Goal: Task Accomplishment & Management: Complete application form

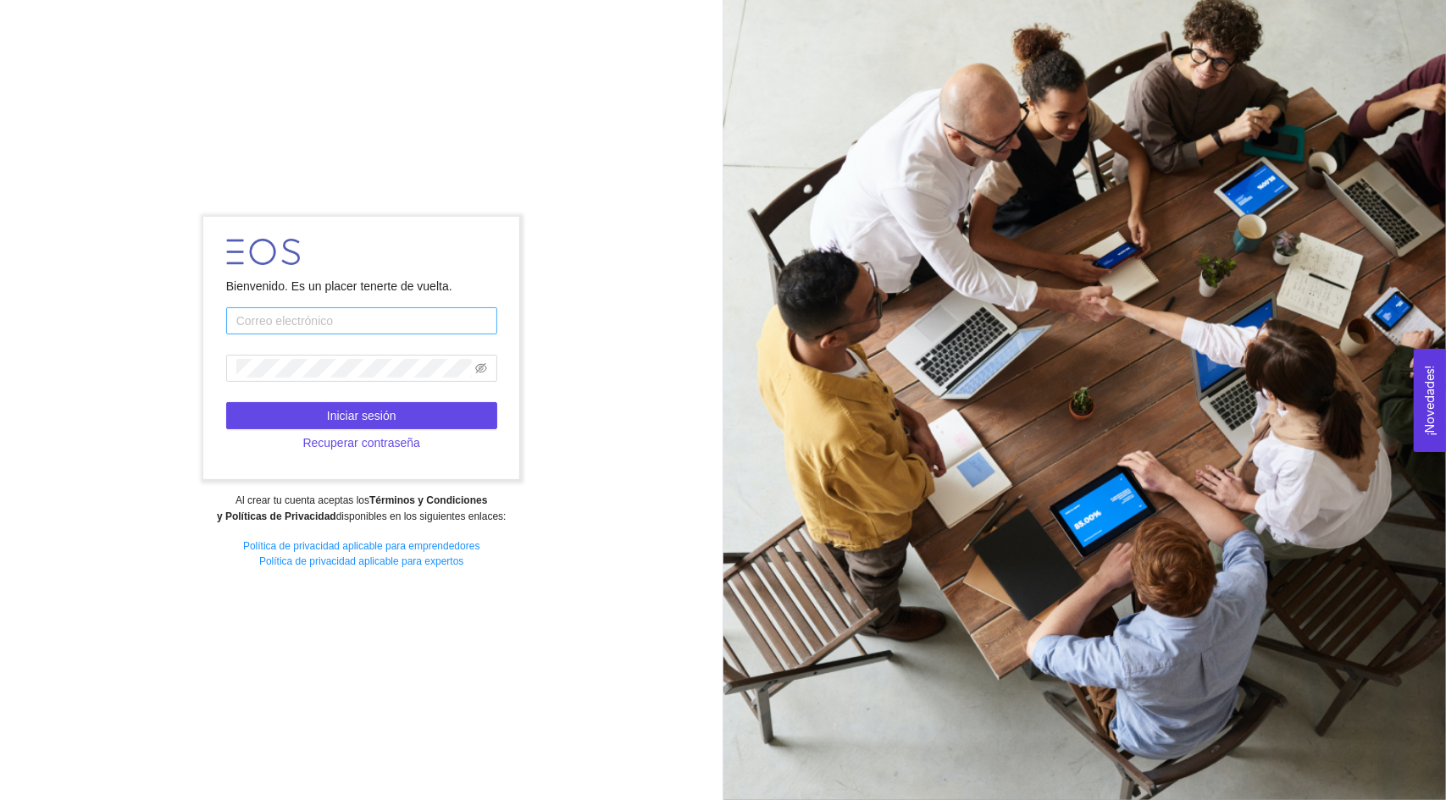
click at [301, 318] on input "text" at bounding box center [361, 320] width 271 height 27
type input "[EMAIL_ADDRESS][DOMAIN_NAME]"
click at [309, 445] on span "Recuperar contraseña" at bounding box center [361, 443] width 118 height 19
click at [285, 331] on input "text" at bounding box center [361, 320] width 271 height 27
type input "[EMAIL_ADDRESS][DOMAIN_NAME]"
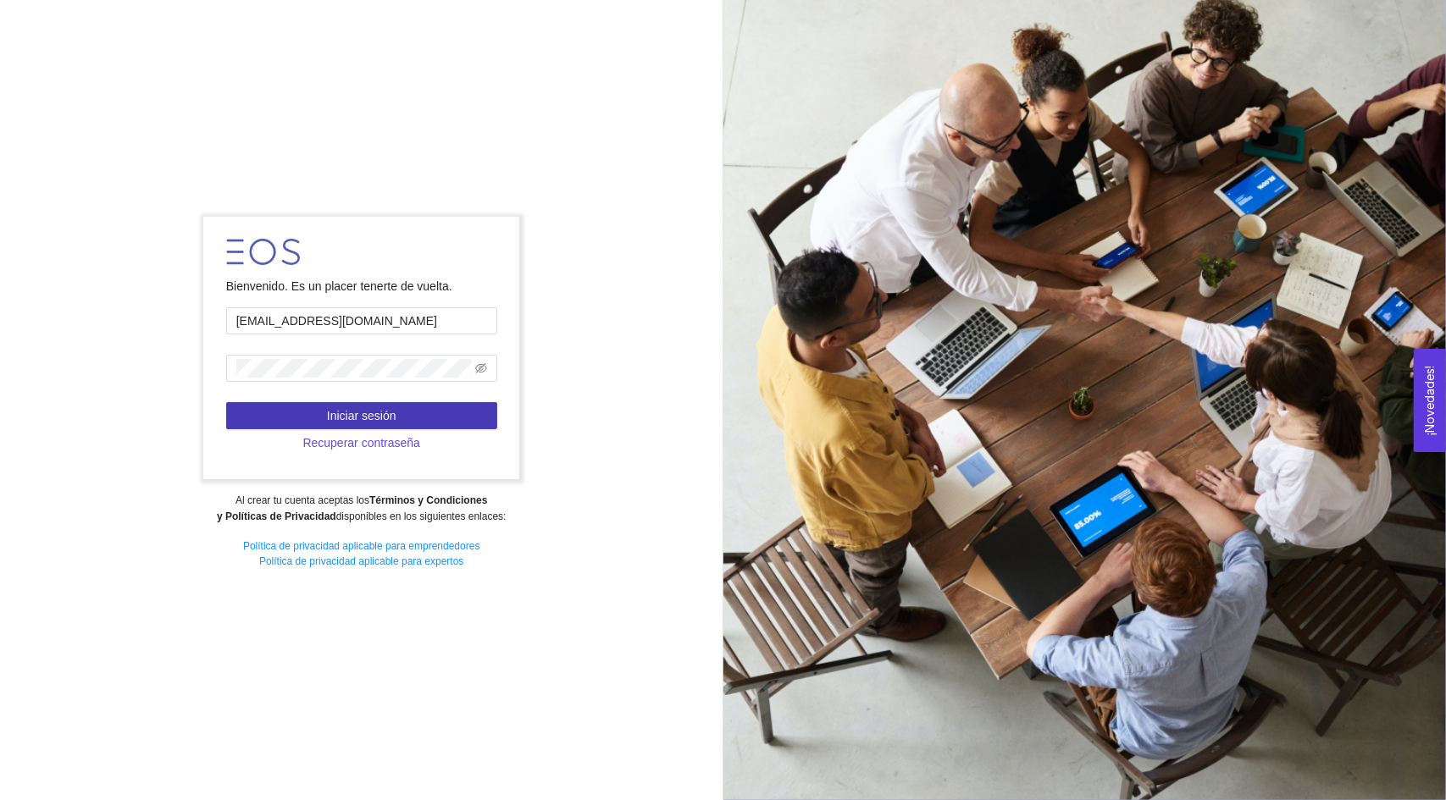
click at [271, 409] on button "Iniciar sesión" at bounding box center [361, 415] width 271 height 27
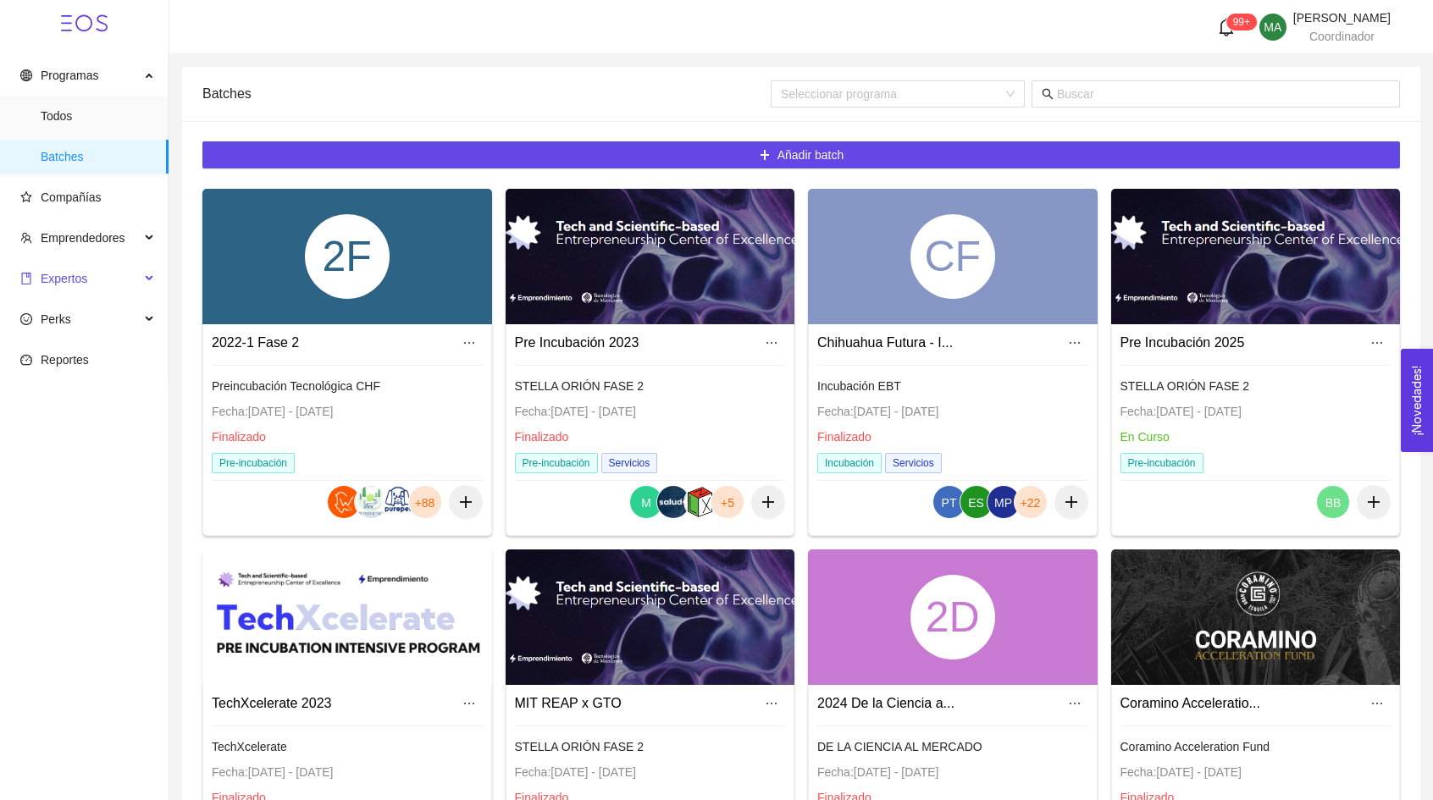
click at [124, 280] on span "Expertos" at bounding box center [79, 279] width 119 height 34
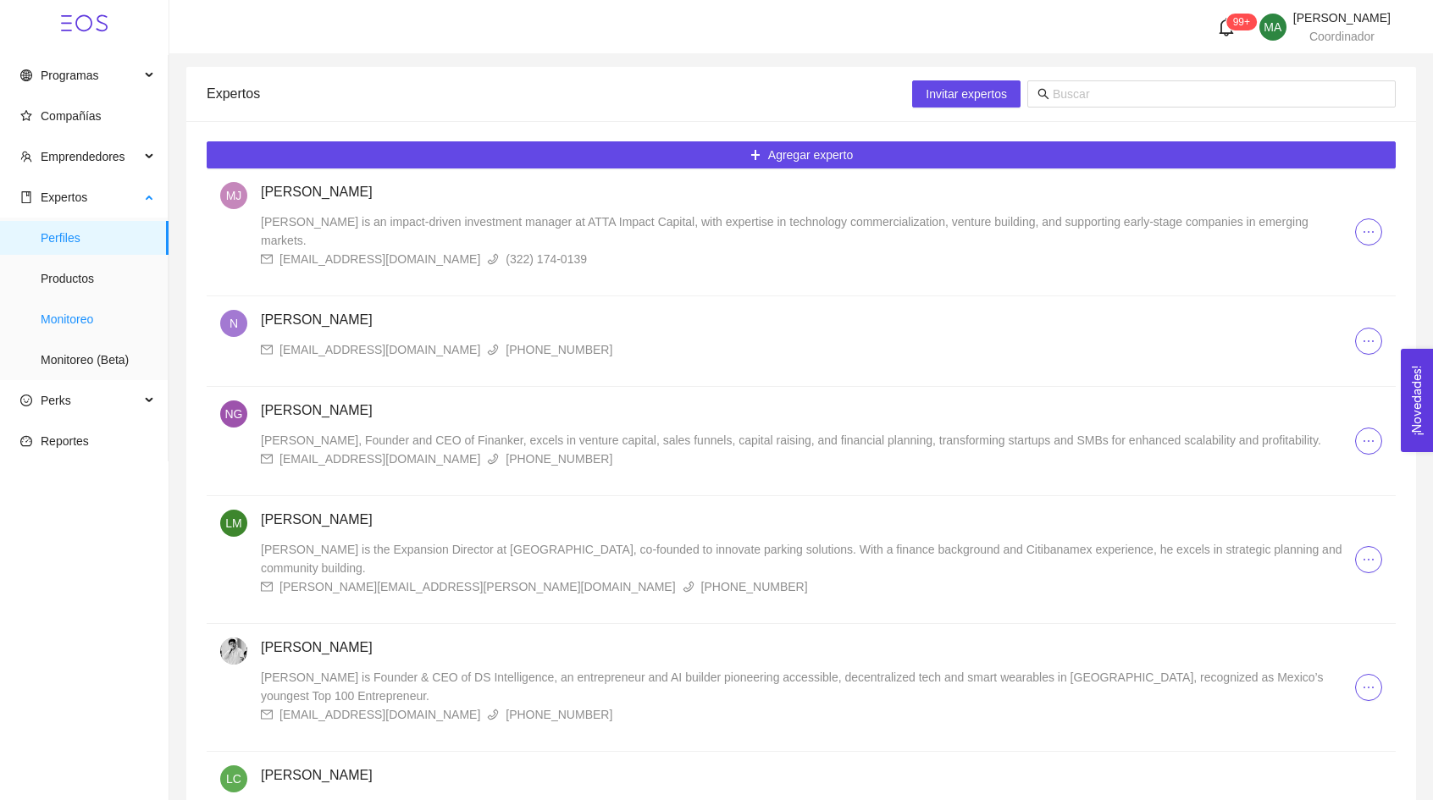
click at [102, 327] on span "Monitoreo" at bounding box center [98, 319] width 114 height 34
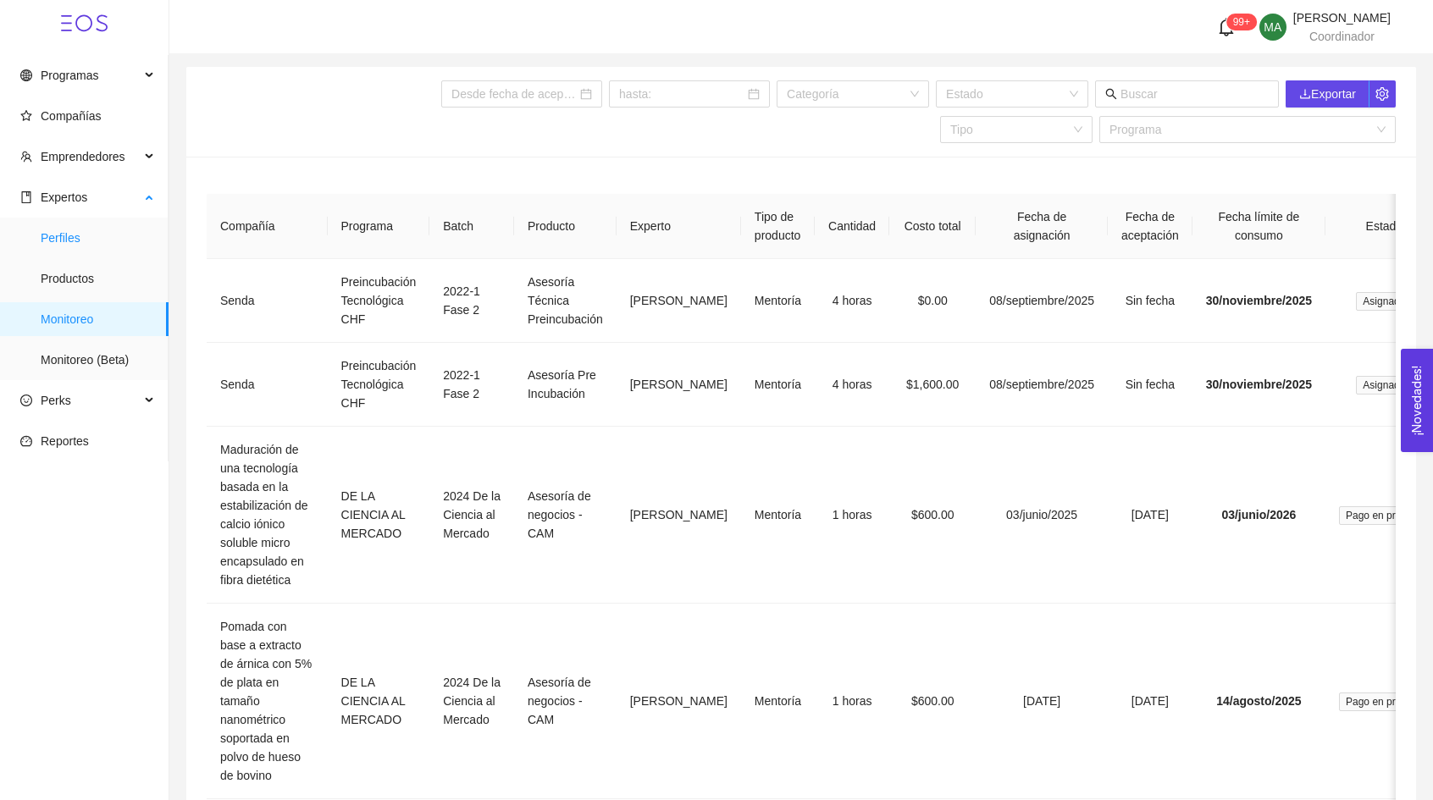
click at [108, 239] on span "Perfiles" at bounding box center [98, 238] width 114 height 34
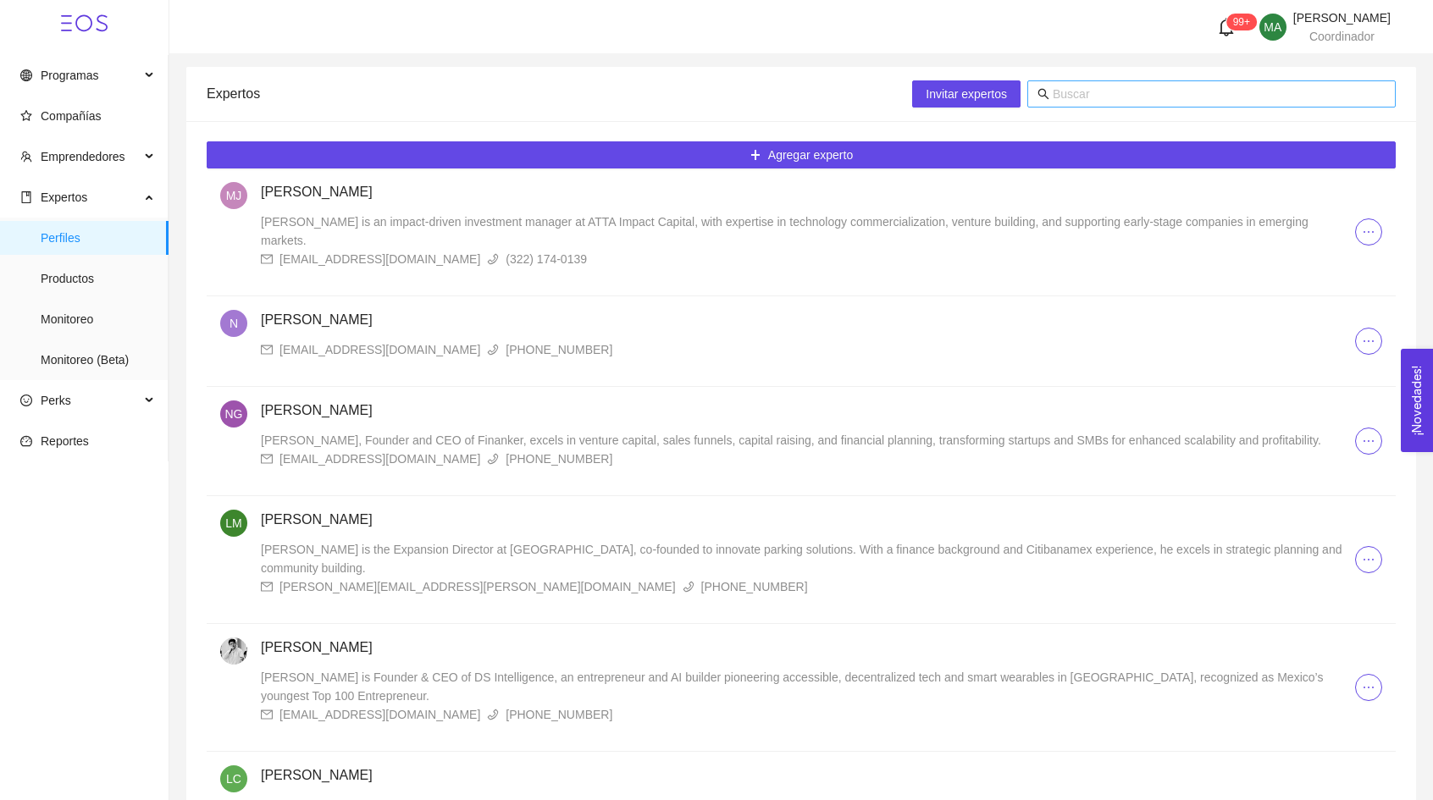
click at [1103, 94] on input "text" at bounding box center [1219, 94] width 333 height 19
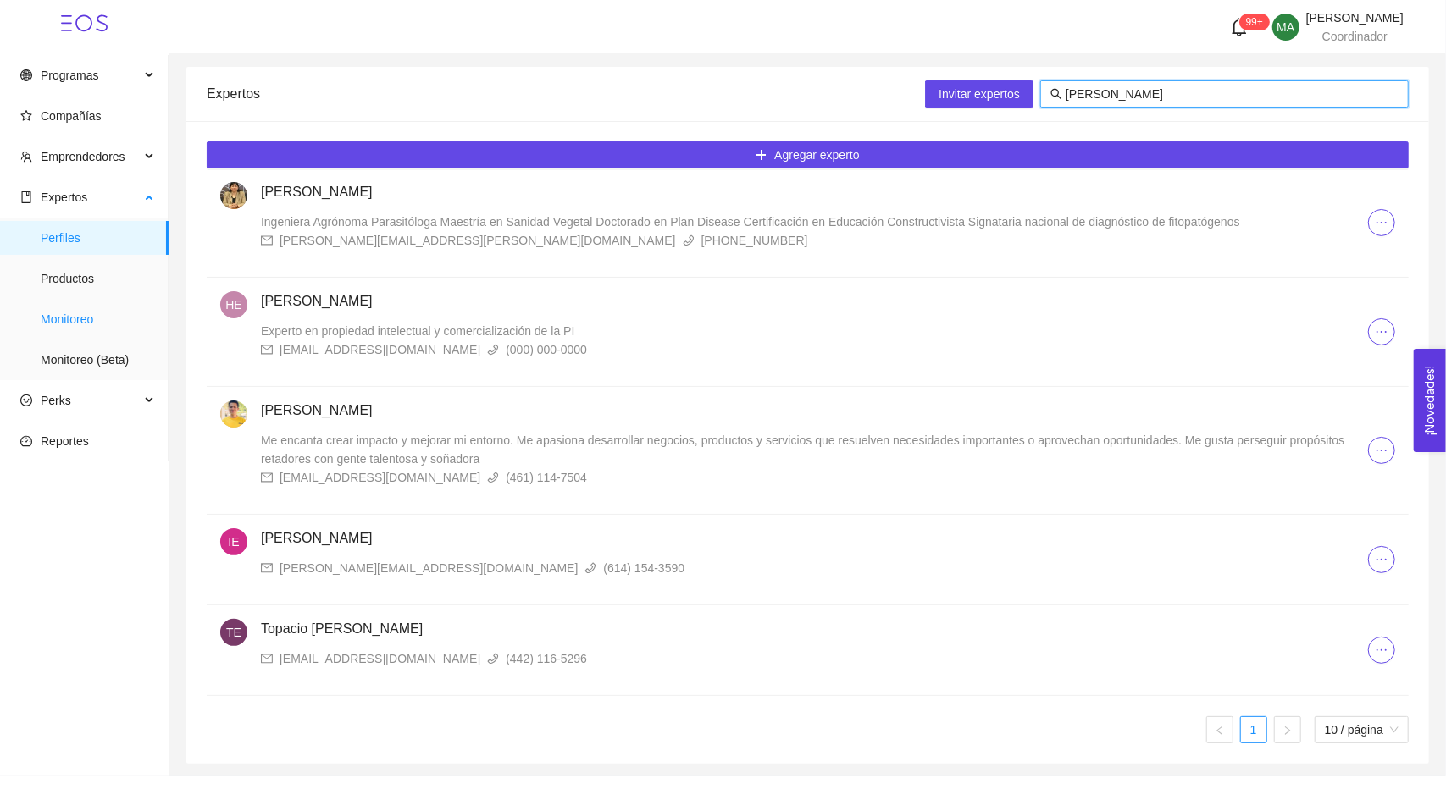
type input "[PERSON_NAME]"
click at [115, 319] on span "Monitoreo" at bounding box center [98, 319] width 114 height 34
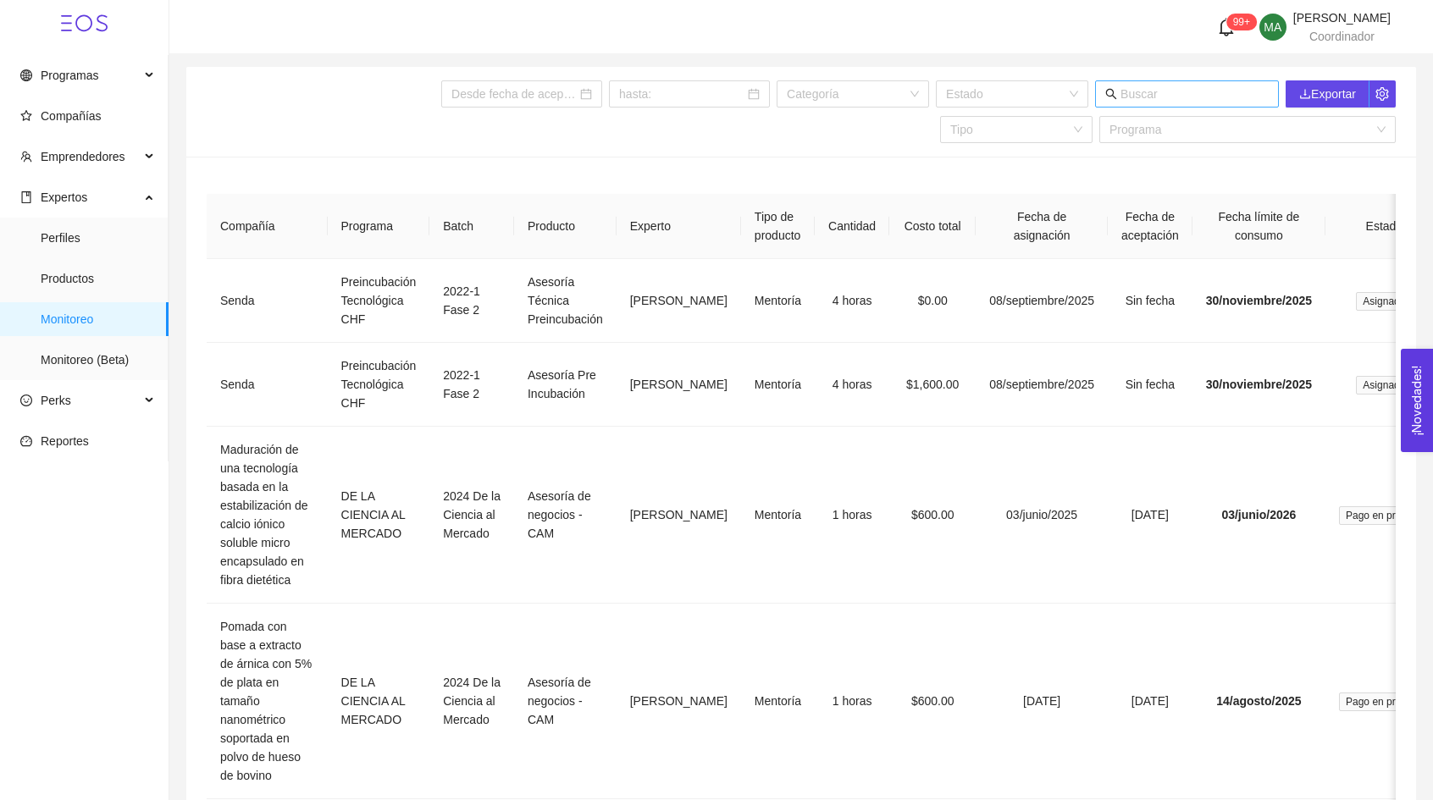
click at [1237, 101] on input "text" at bounding box center [1195, 94] width 148 height 19
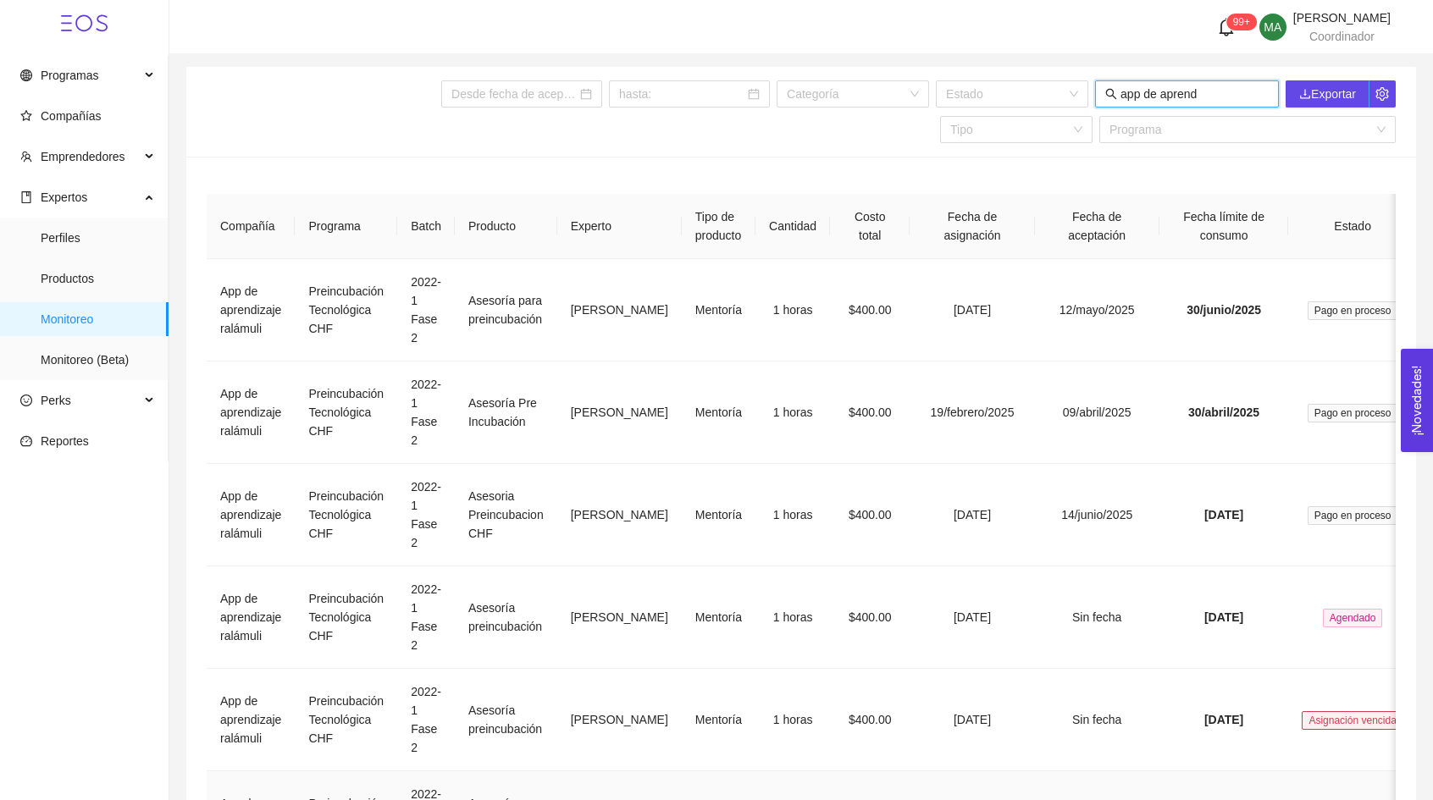
type input "app de aprend"
click at [56, 238] on span "Perfiles" at bounding box center [98, 238] width 114 height 34
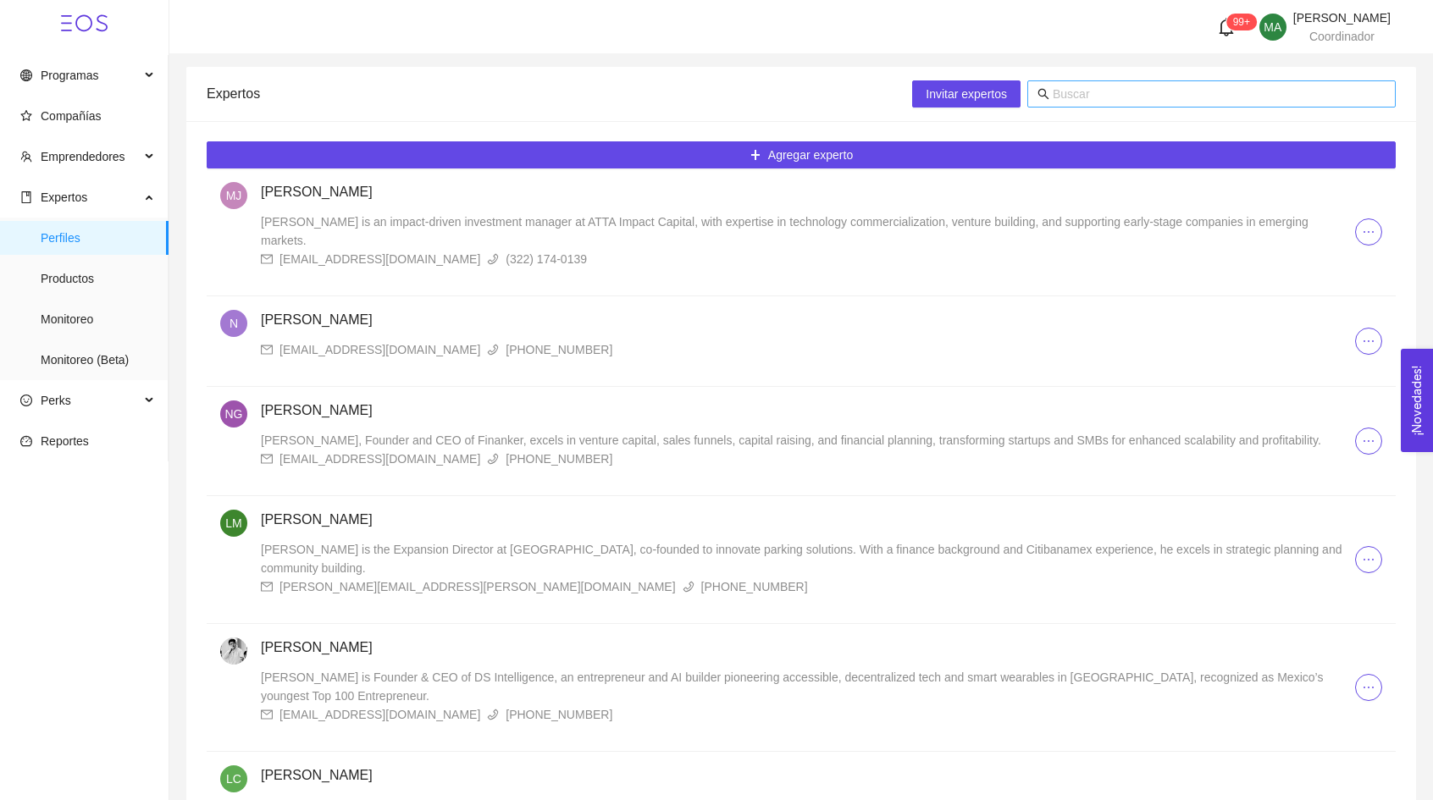
click at [1103, 90] on input "text" at bounding box center [1219, 94] width 333 height 19
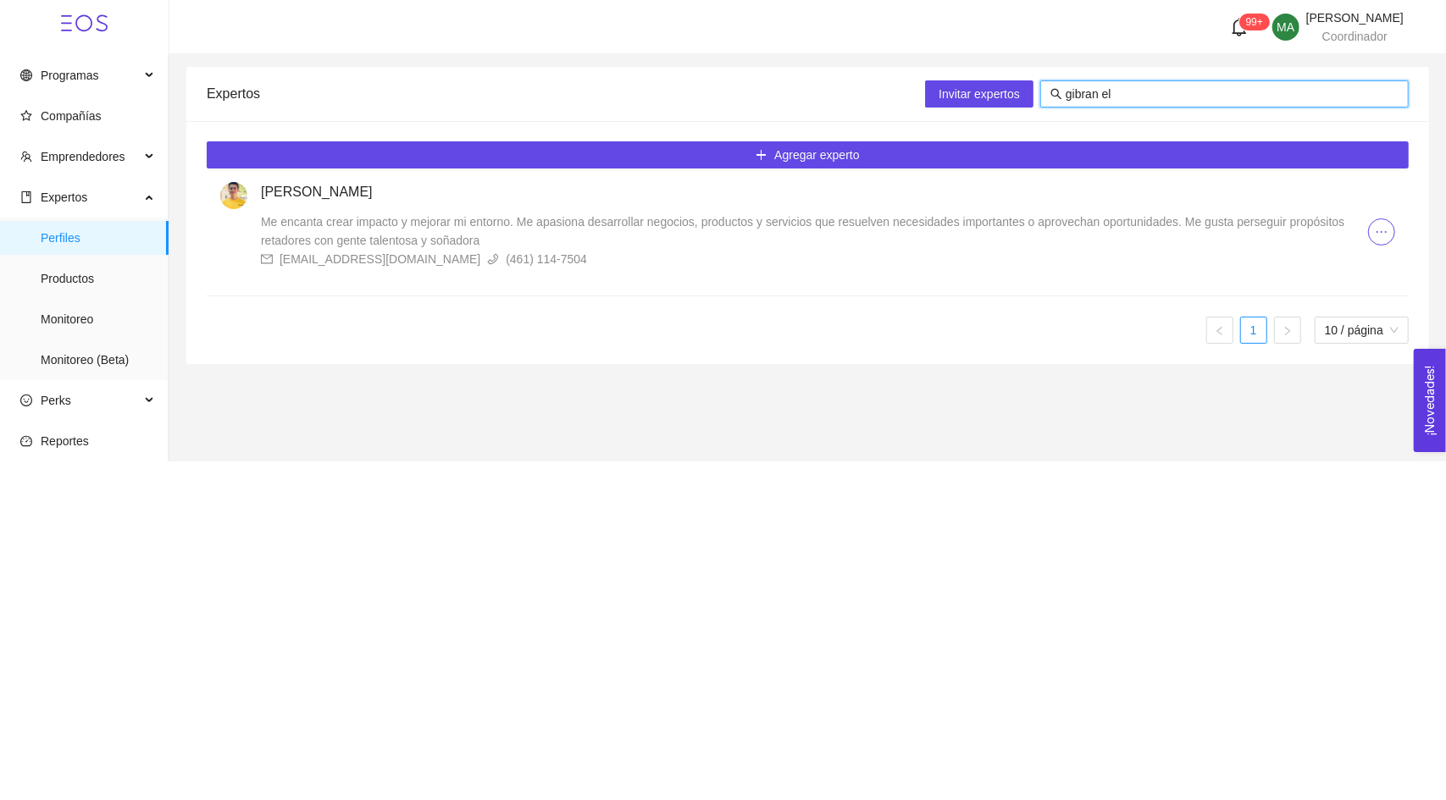
type input "gibran el"
click at [424, 199] on h4 "[PERSON_NAME]" at bounding box center [814, 192] width 1107 height 20
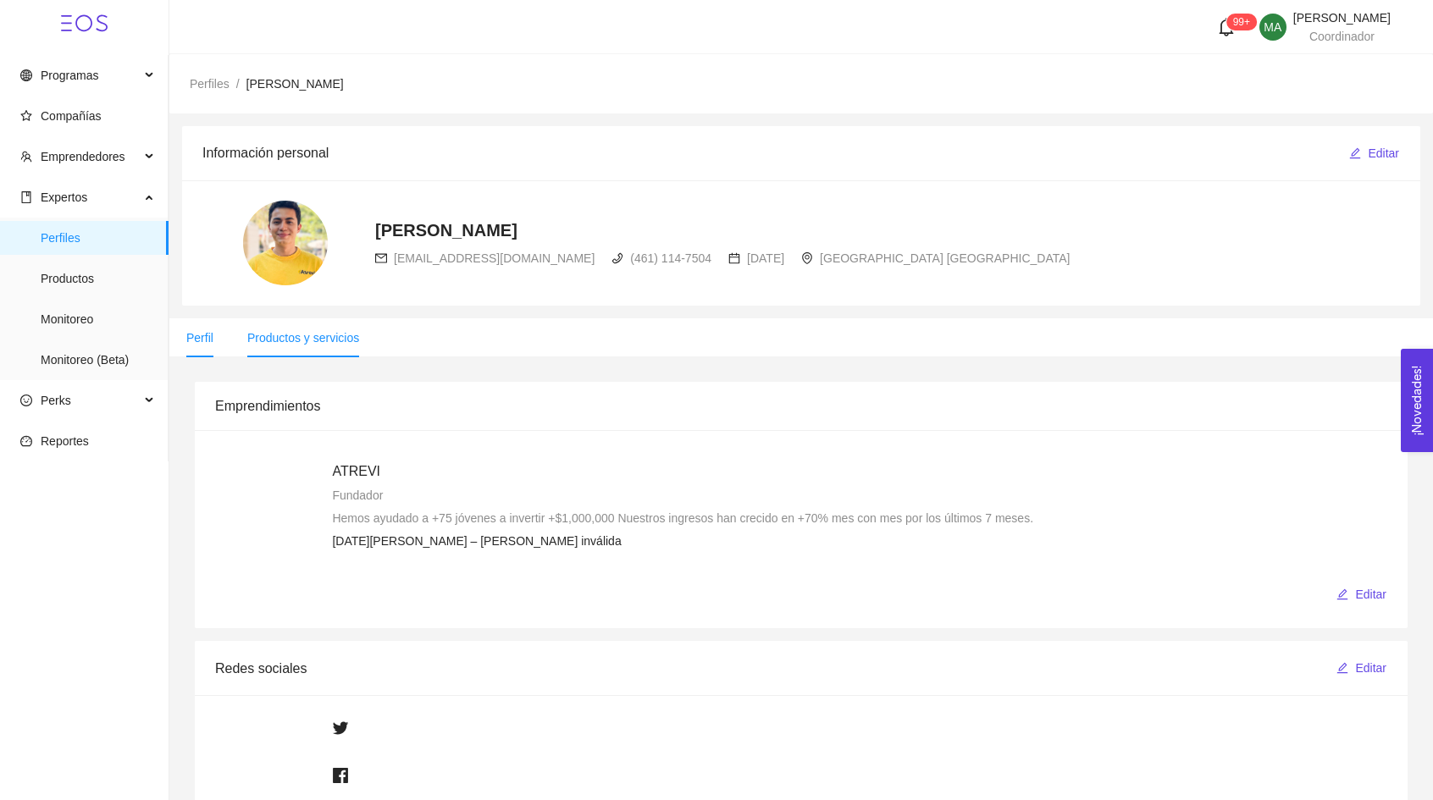
click at [302, 323] on li "Productos y servicios" at bounding box center [303, 337] width 146 height 39
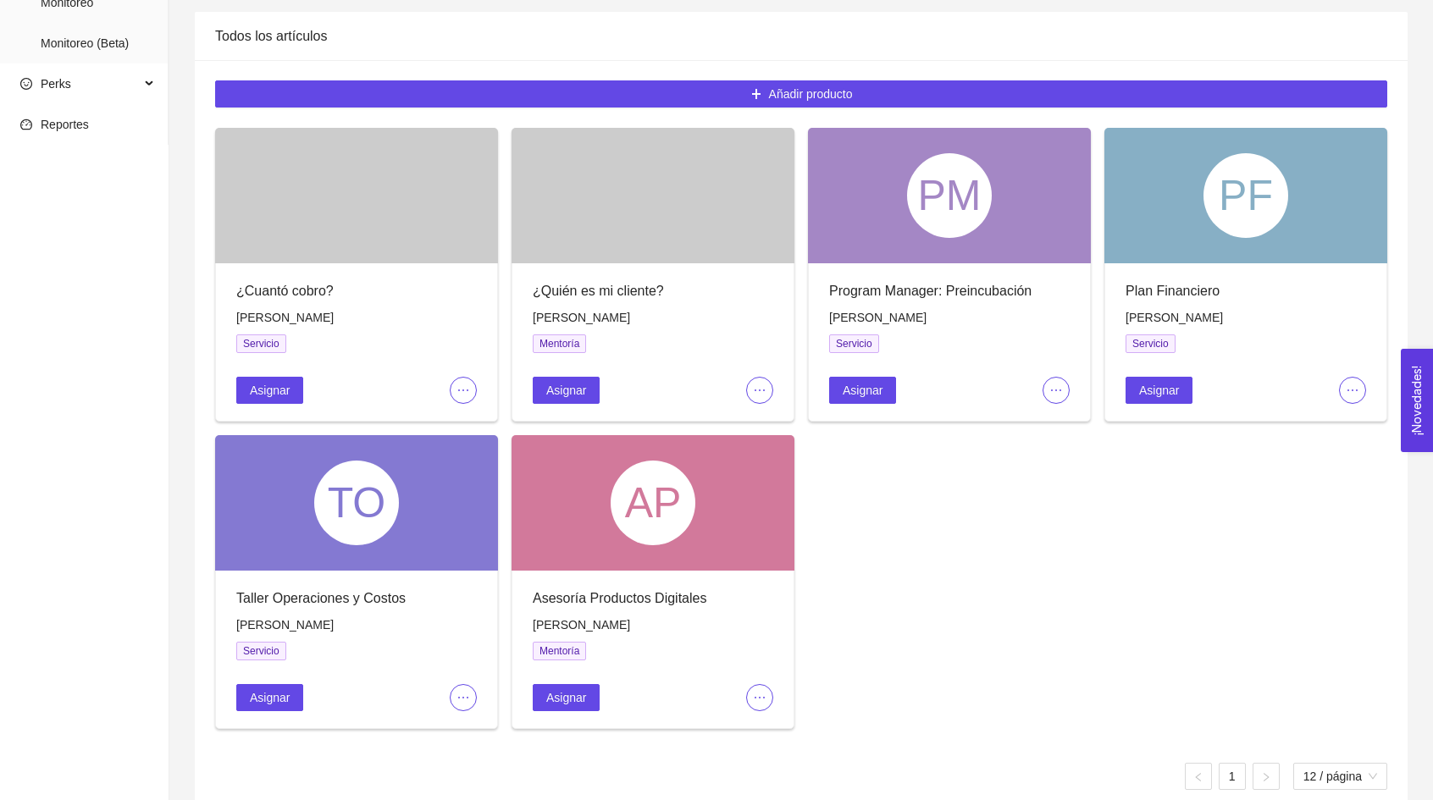
scroll to position [339, 0]
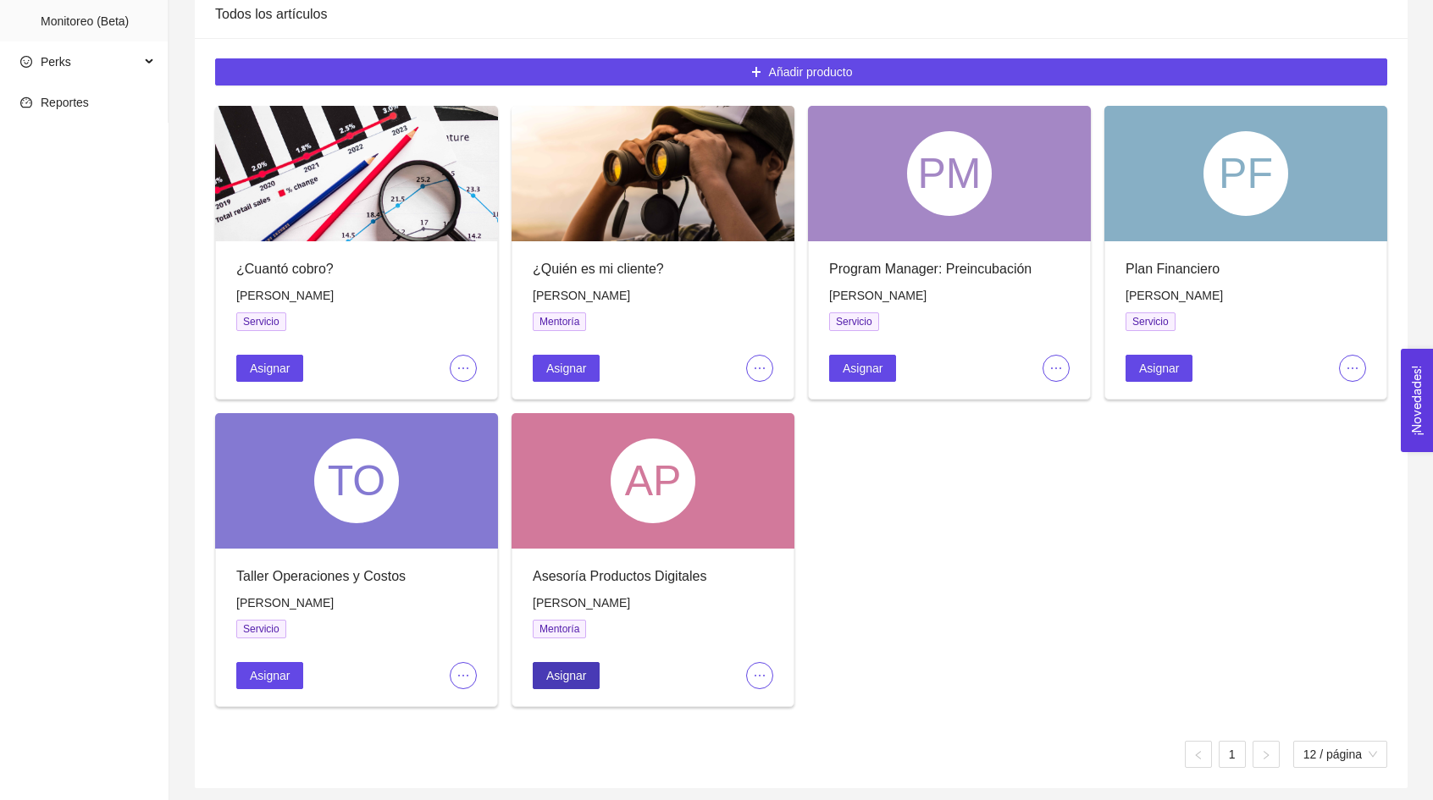
click at [561, 676] on span "Asignar" at bounding box center [566, 676] width 40 height 19
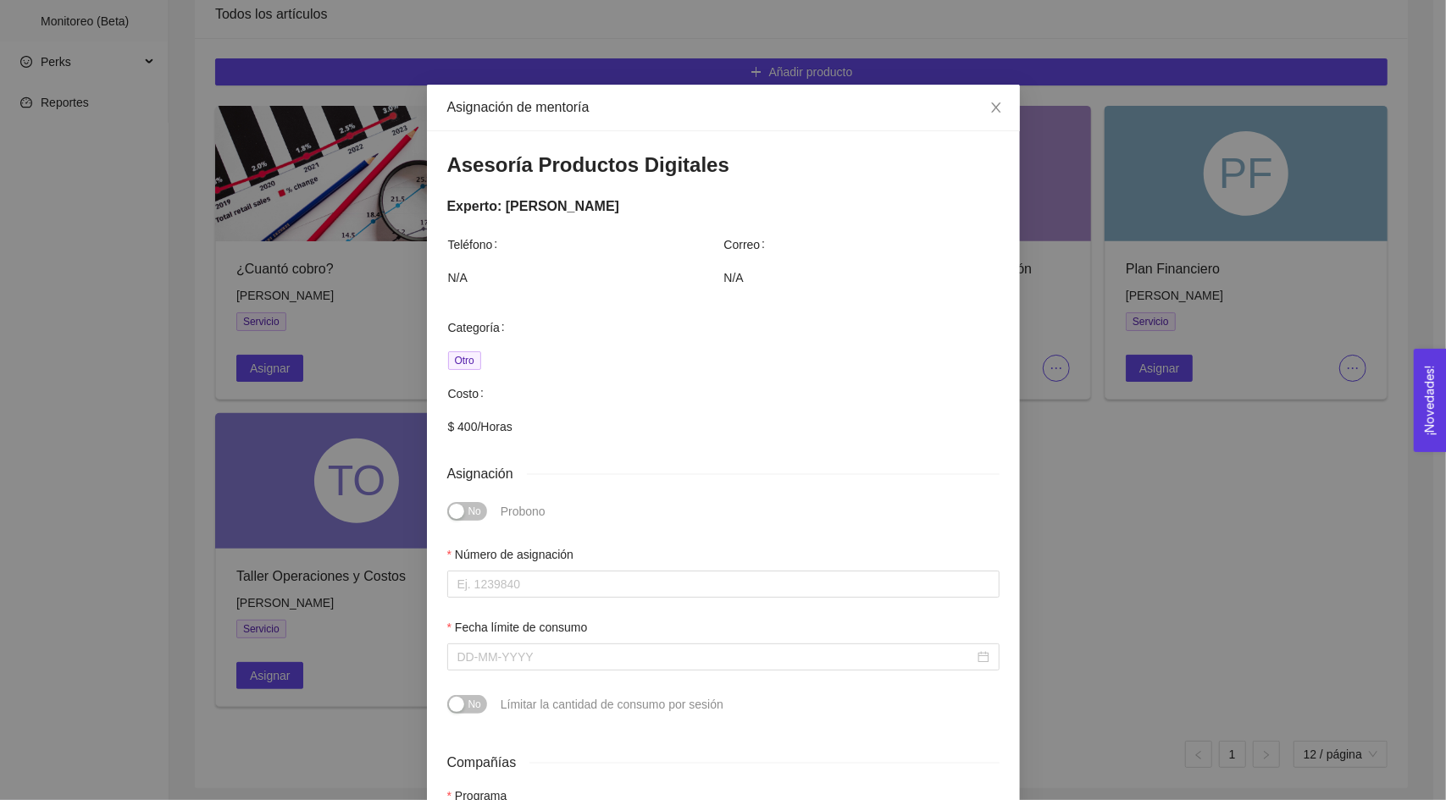
click at [307, 585] on div "Asignación de mentoría Asesoría Productos Digitales Experto: [PERSON_NAME] Telé…" at bounding box center [723, 400] width 1446 height 800
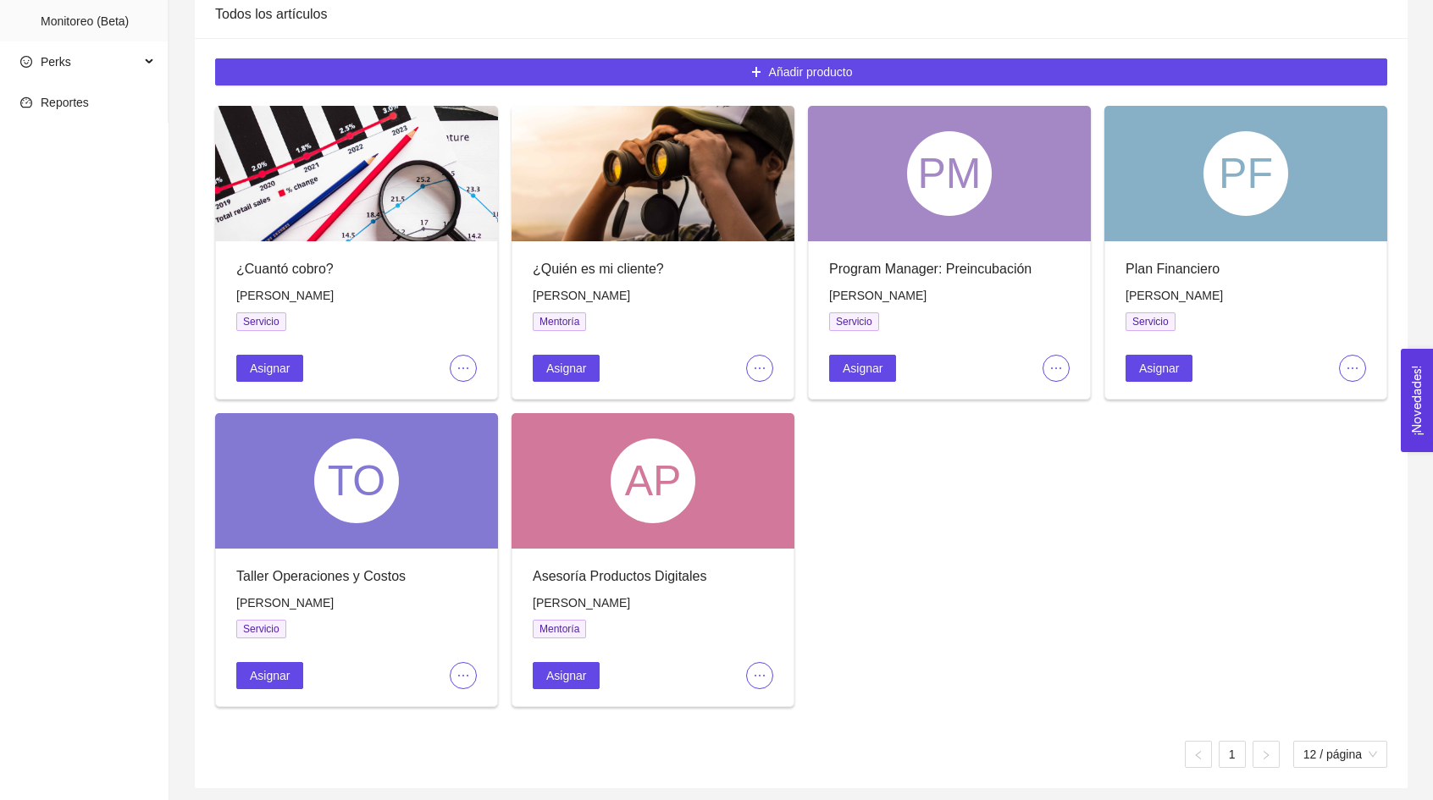
click at [271, 345] on div "Asignar" at bounding box center [356, 360] width 241 height 44
click at [283, 368] on span "Asignar" at bounding box center [270, 368] width 40 height 19
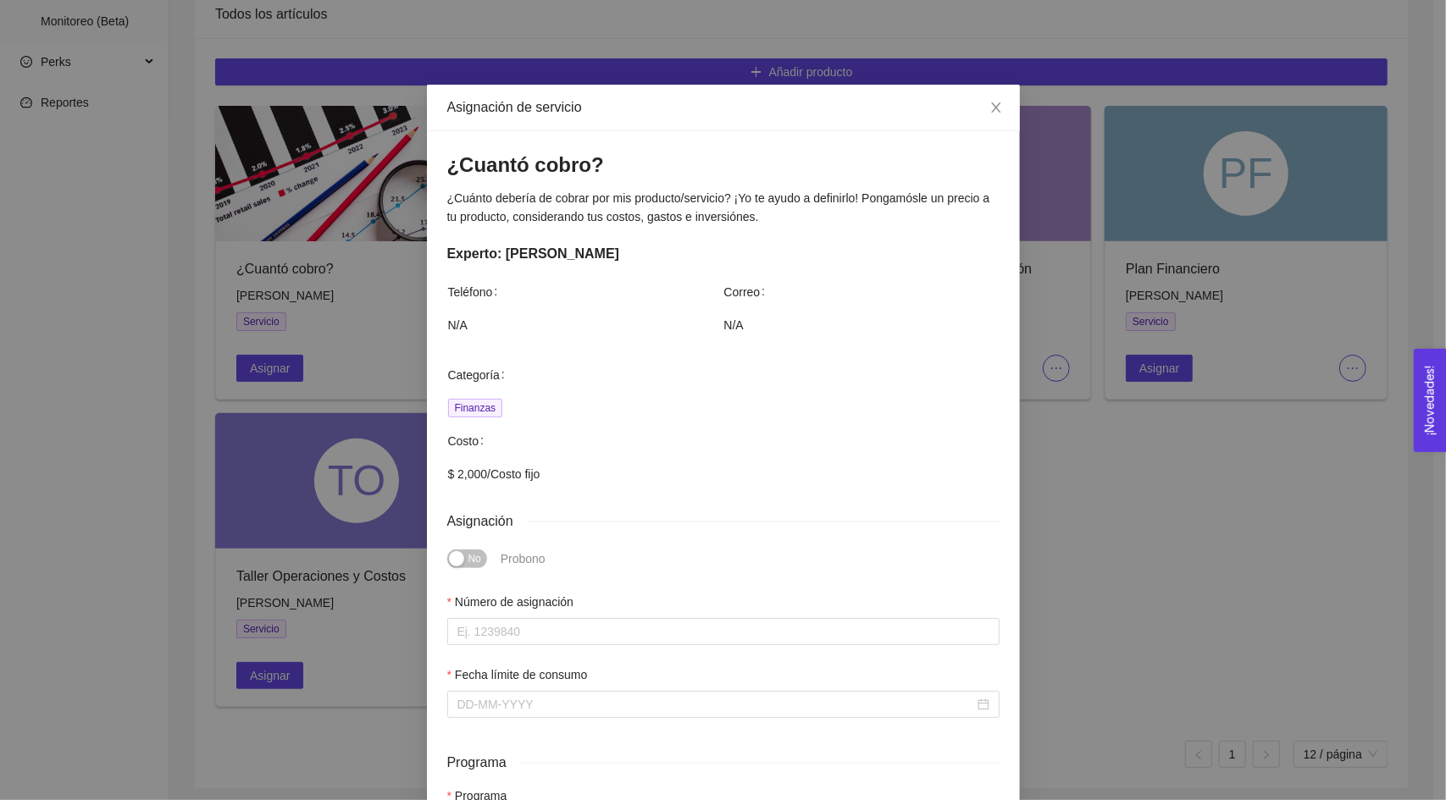
click at [1196, 469] on div "Asignación de servicio ¿Cuantó cobro? ¿Cuánto debería de cobrar por mis product…" at bounding box center [723, 400] width 1446 height 800
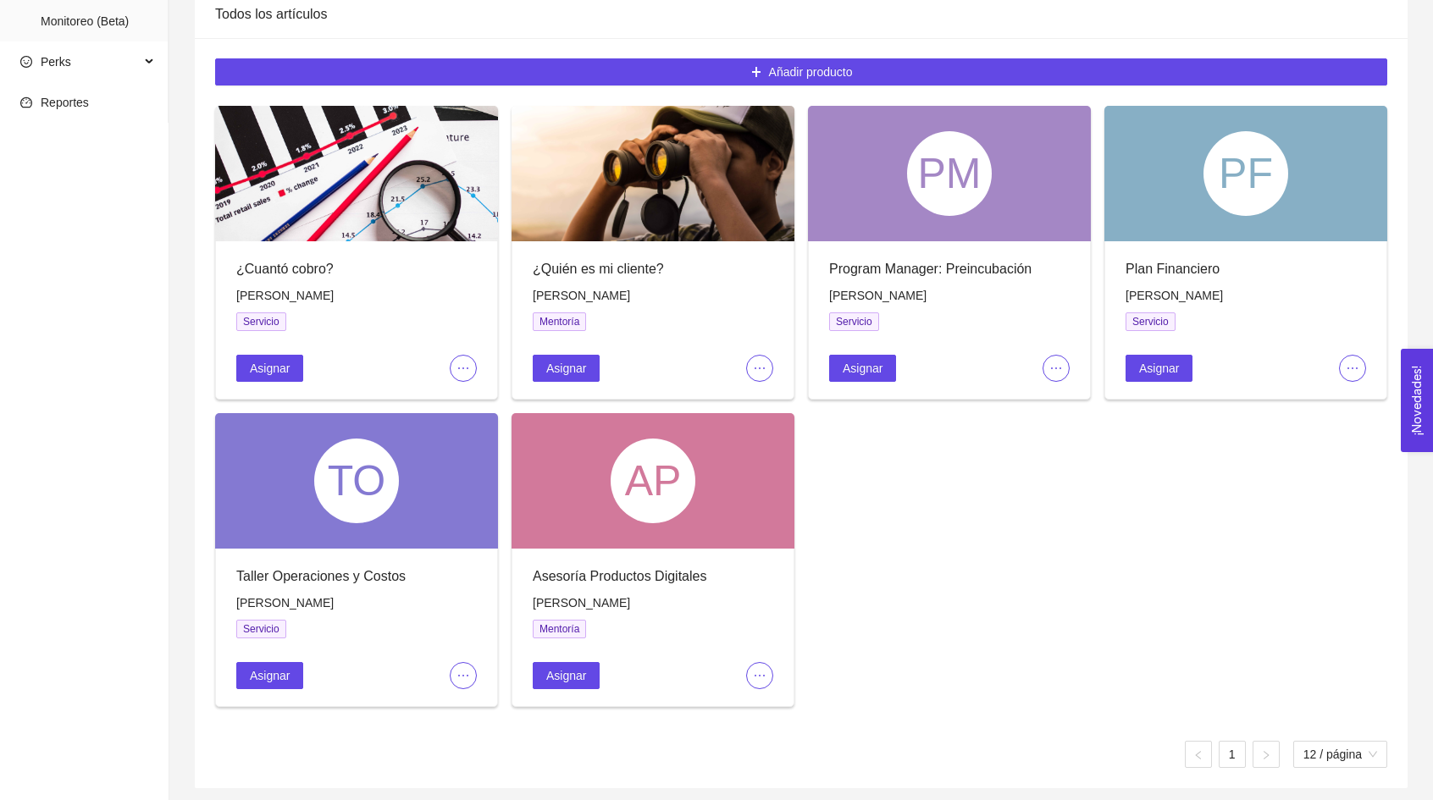
click at [561, 352] on div "Asignar" at bounding box center [653, 360] width 241 height 44
click at [561, 368] on span "Asignar" at bounding box center [566, 368] width 40 height 19
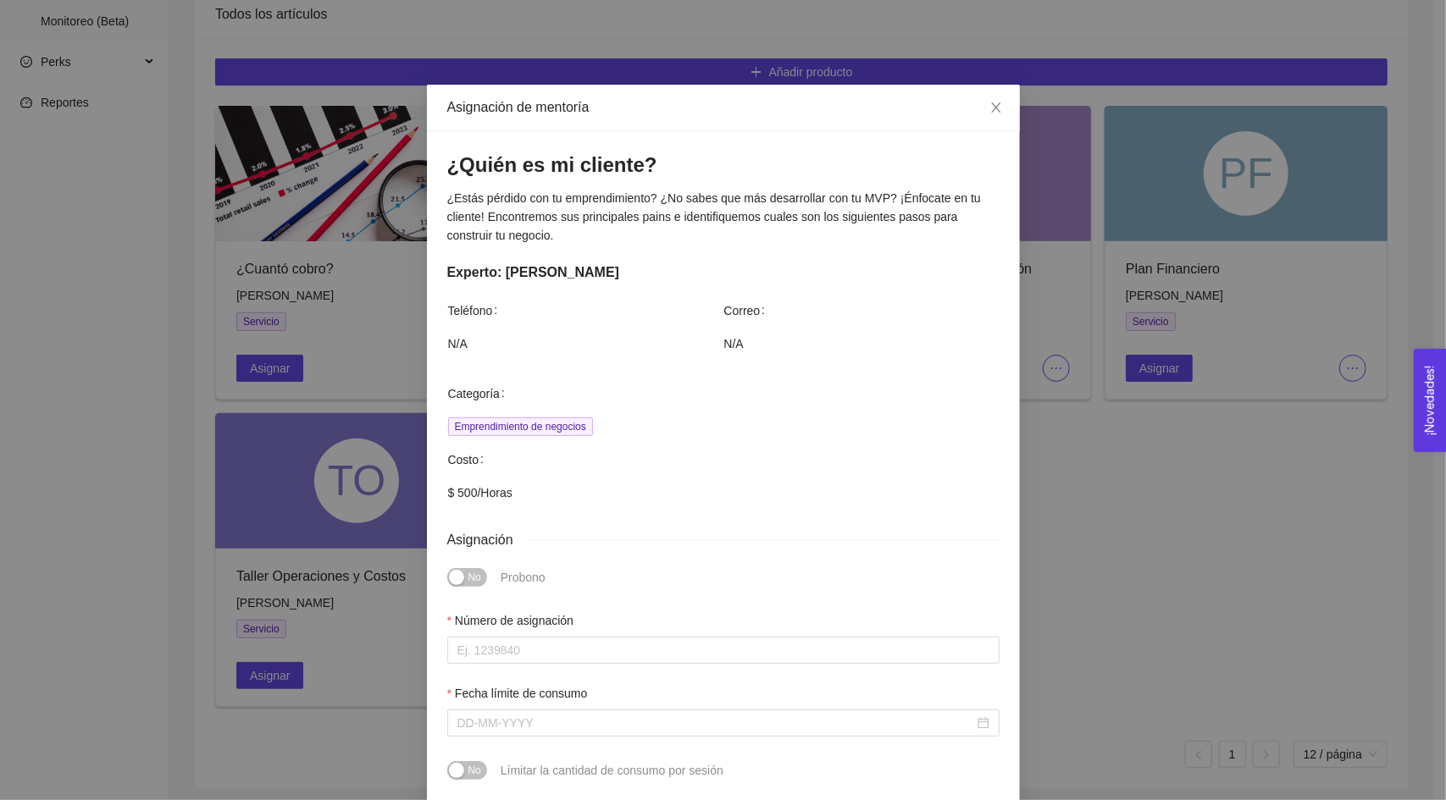
drag, startPoint x: 1149, startPoint y: 434, endPoint x: 1023, endPoint y: 421, distance: 126.9
click at [1148, 434] on div "Asignación de mentoría ¿Quién es mi cliente? ¿Estás pérdido con tu emprendimien…" at bounding box center [723, 400] width 1446 height 800
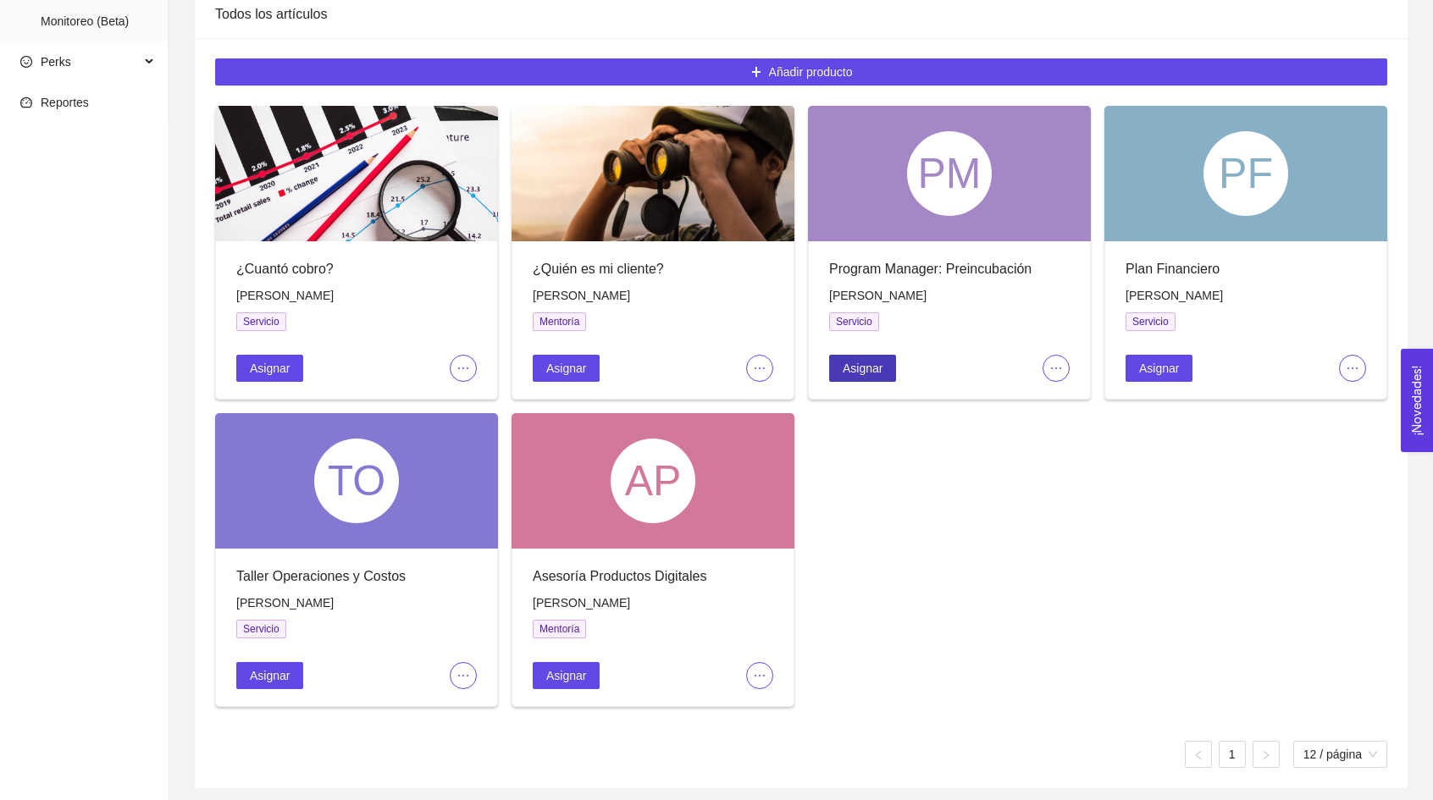
click at [866, 370] on span "Asignar" at bounding box center [863, 368] width 40 height 19
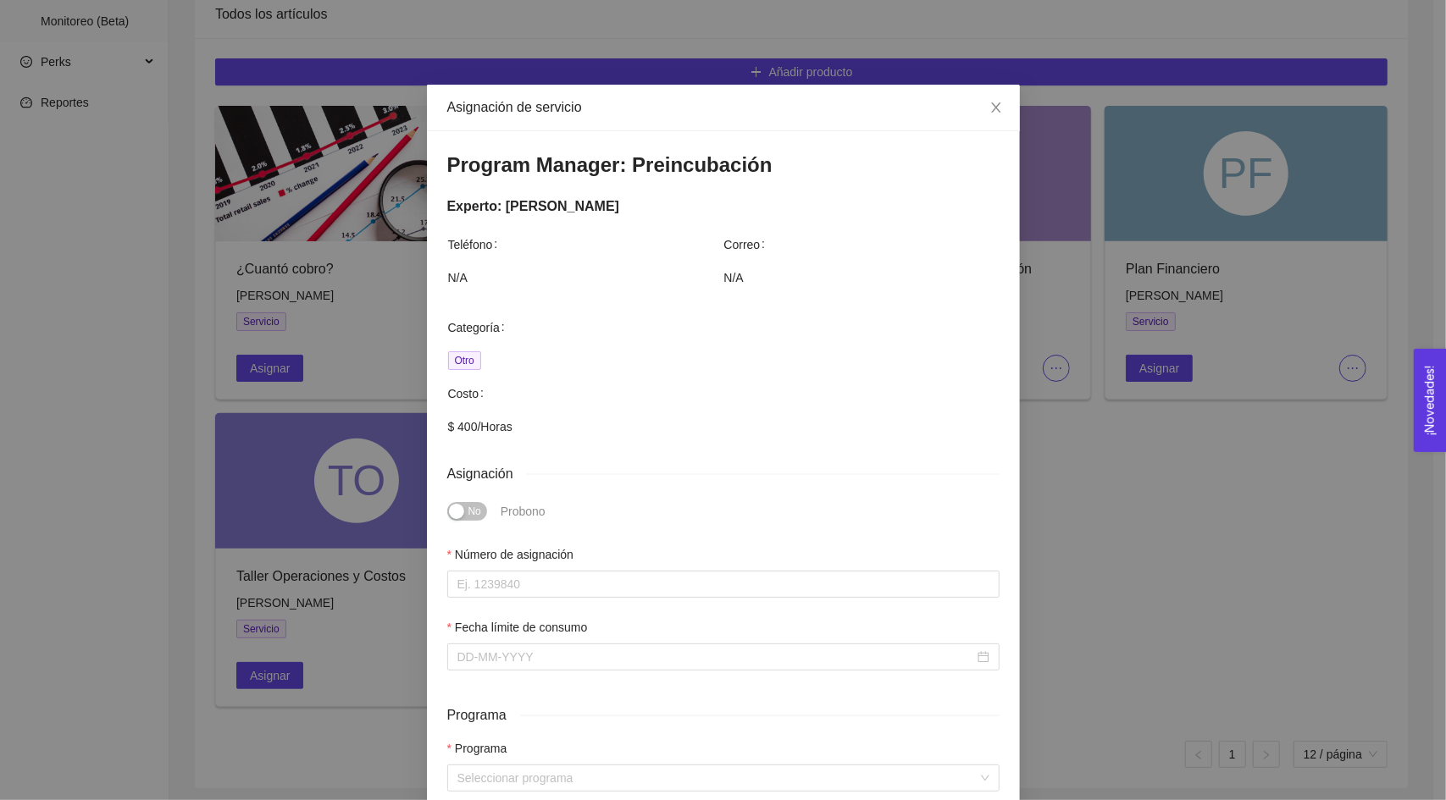
drag, startPoint x: 1165, startPoint y: 403, endPoint x: 1155, endPoint y: 399, distance: 11.0
click at [1166, 403] on div "Asignación de servicio Program Manager: Preincubación Experto: [PERSON_NAME] Te…" at bounding box center [723, 400] width 1446 height 800
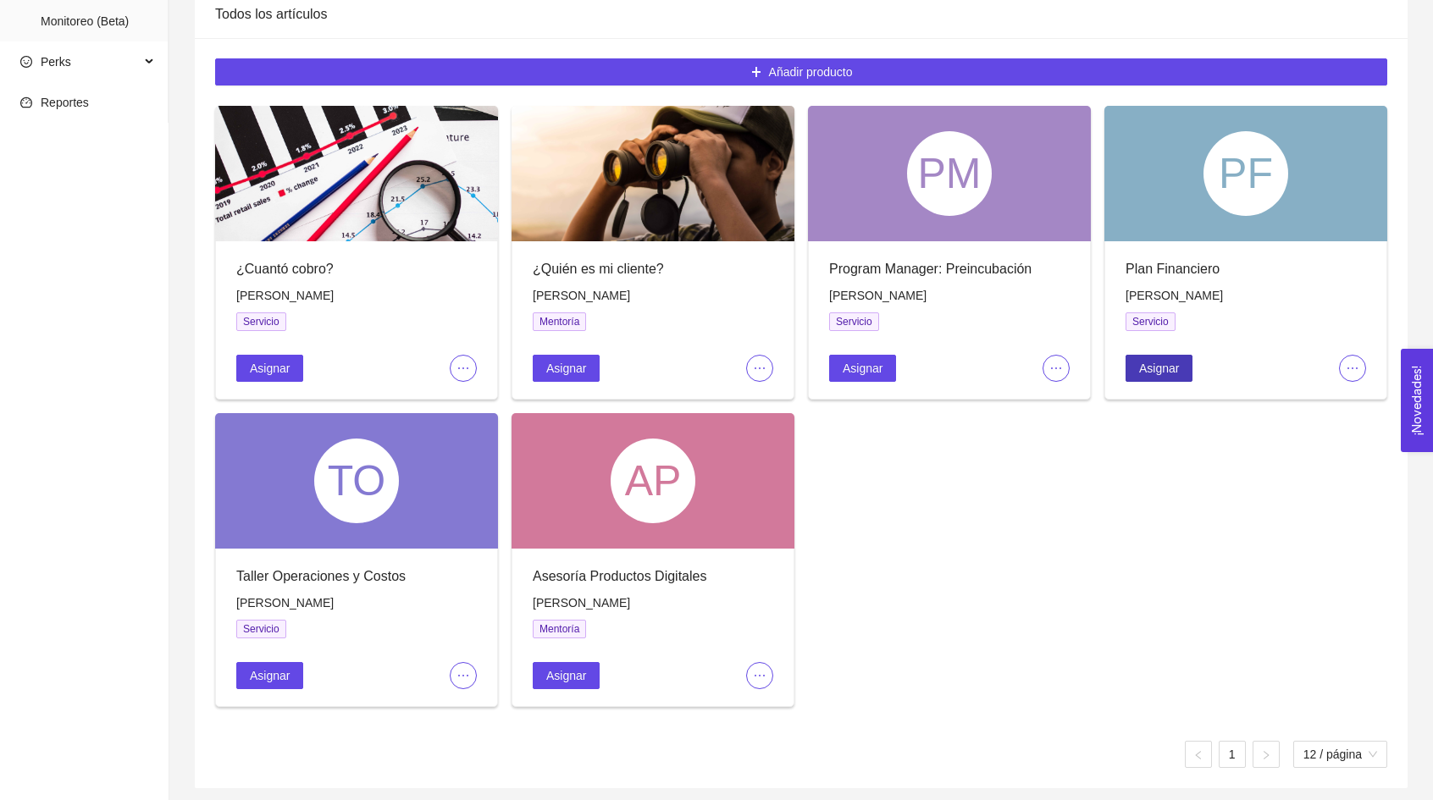
click at [1147, 364] on span "Asignar" at bounding box center [1159, 368] width 40 height 19
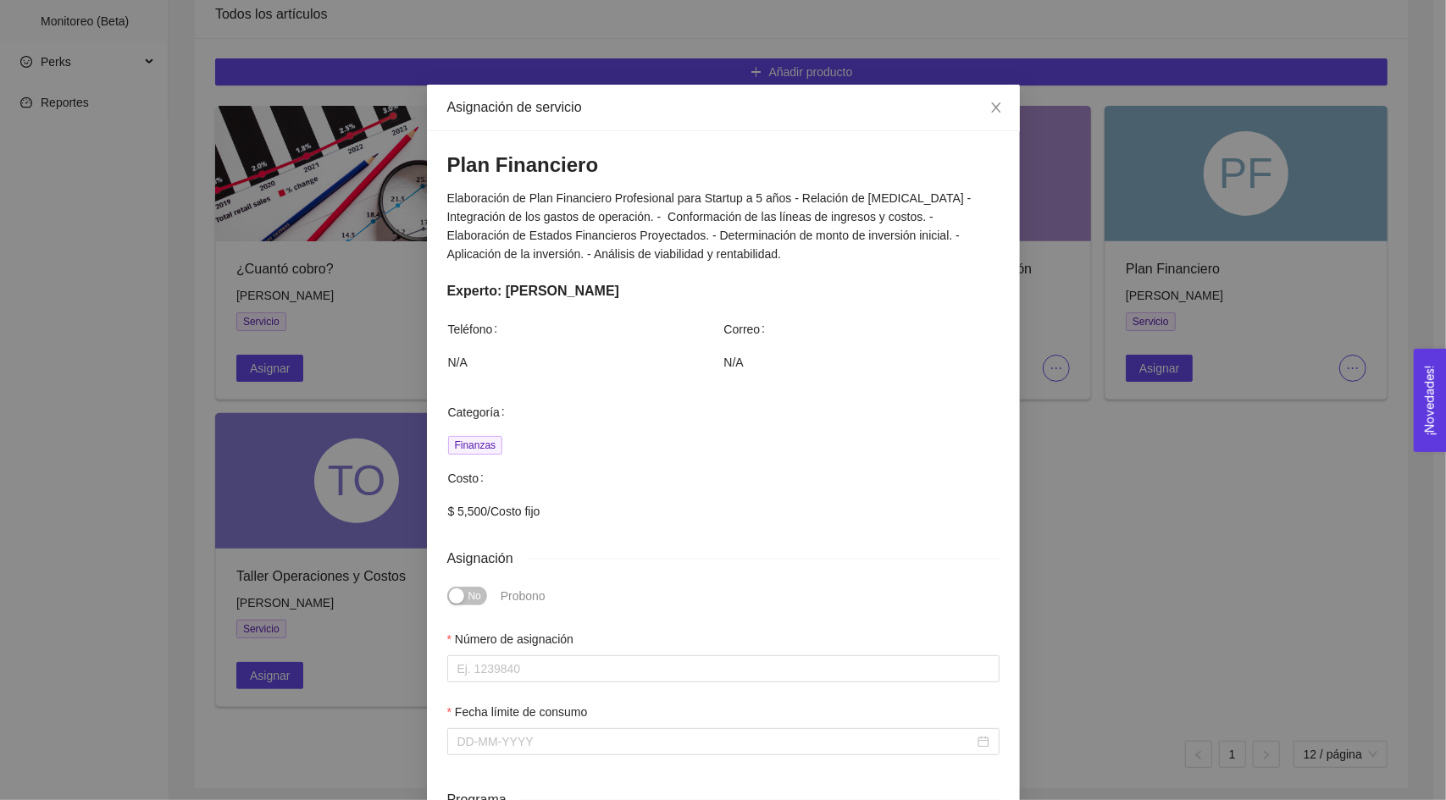
drag, startPoint x: 1200, startPoint y: 477, endPoint x: 568, endPoint y: 667, distance: 659.9
click at [1199, 477] on div "Asignación de servicio Plan Financiero Elaboración de Plan Financiero Profesion…" at bounding box center [723, 400] width 1446 height 800
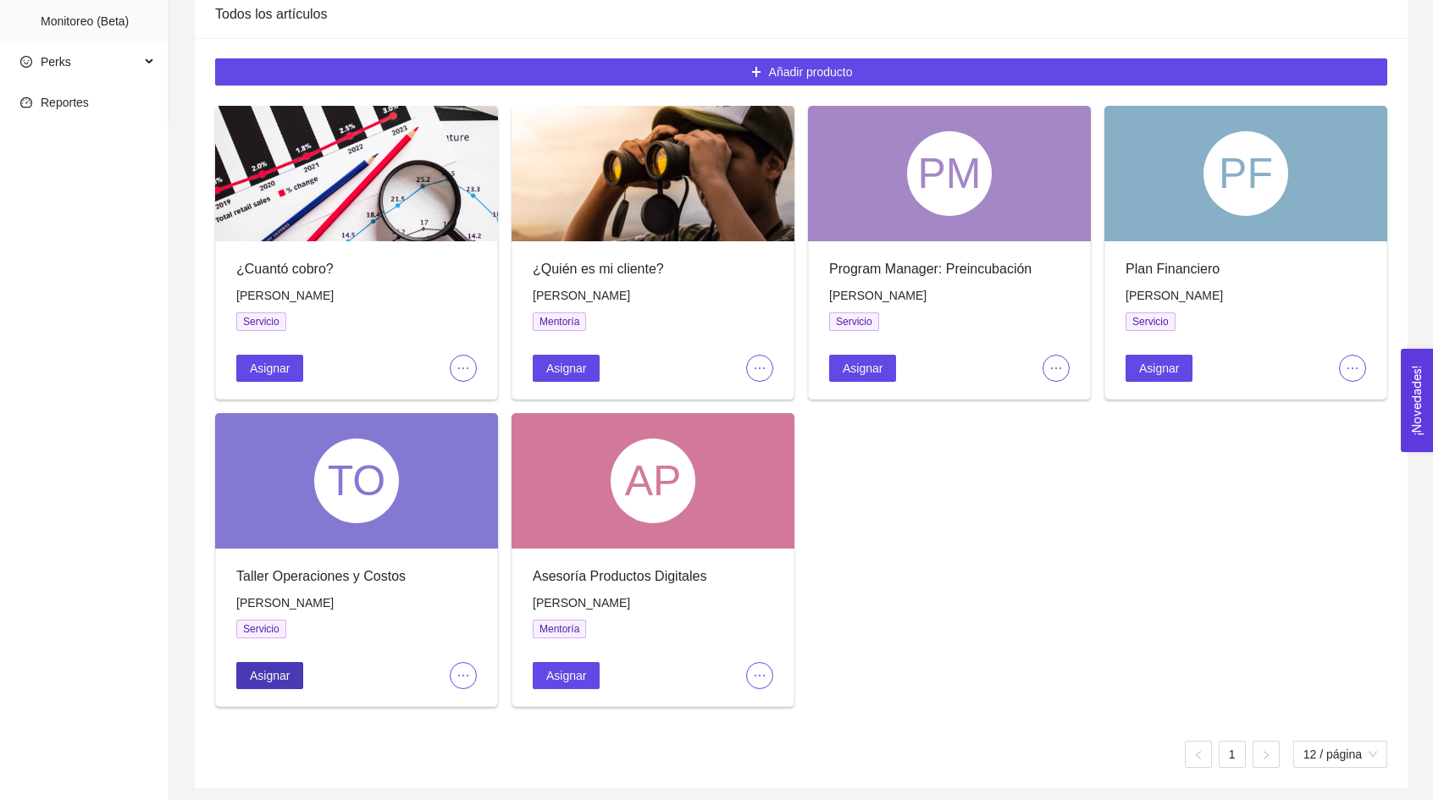
click at [253, 673] on span "Asignar" at bounding box center [270, 676] width 40 height 19
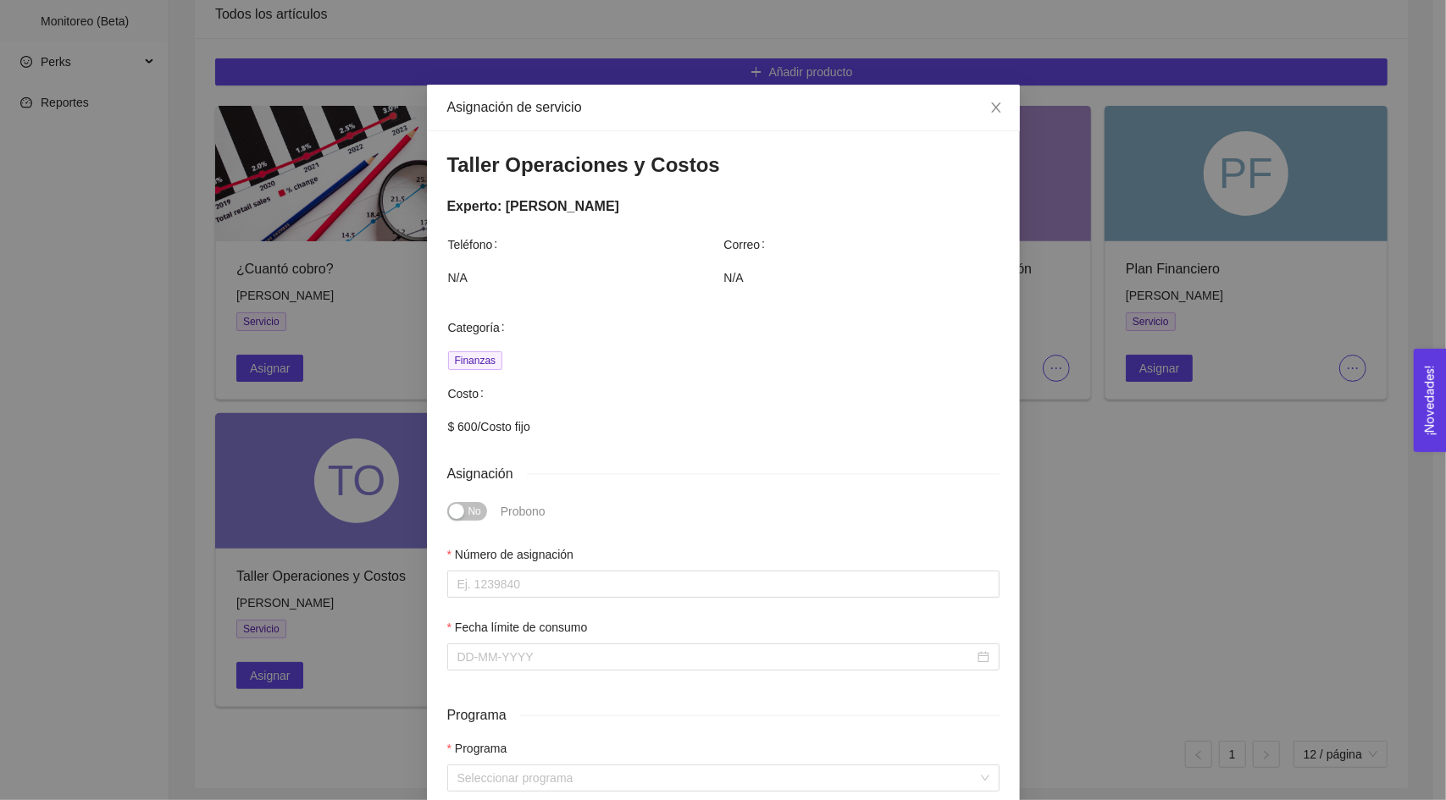
click at [1113, 548] on div "Asignación de servicio Taller Operaciones y Costos Experto: [PERSON_NAME] Teléf…" at bounding box center [723, 400] width 1446 height 800
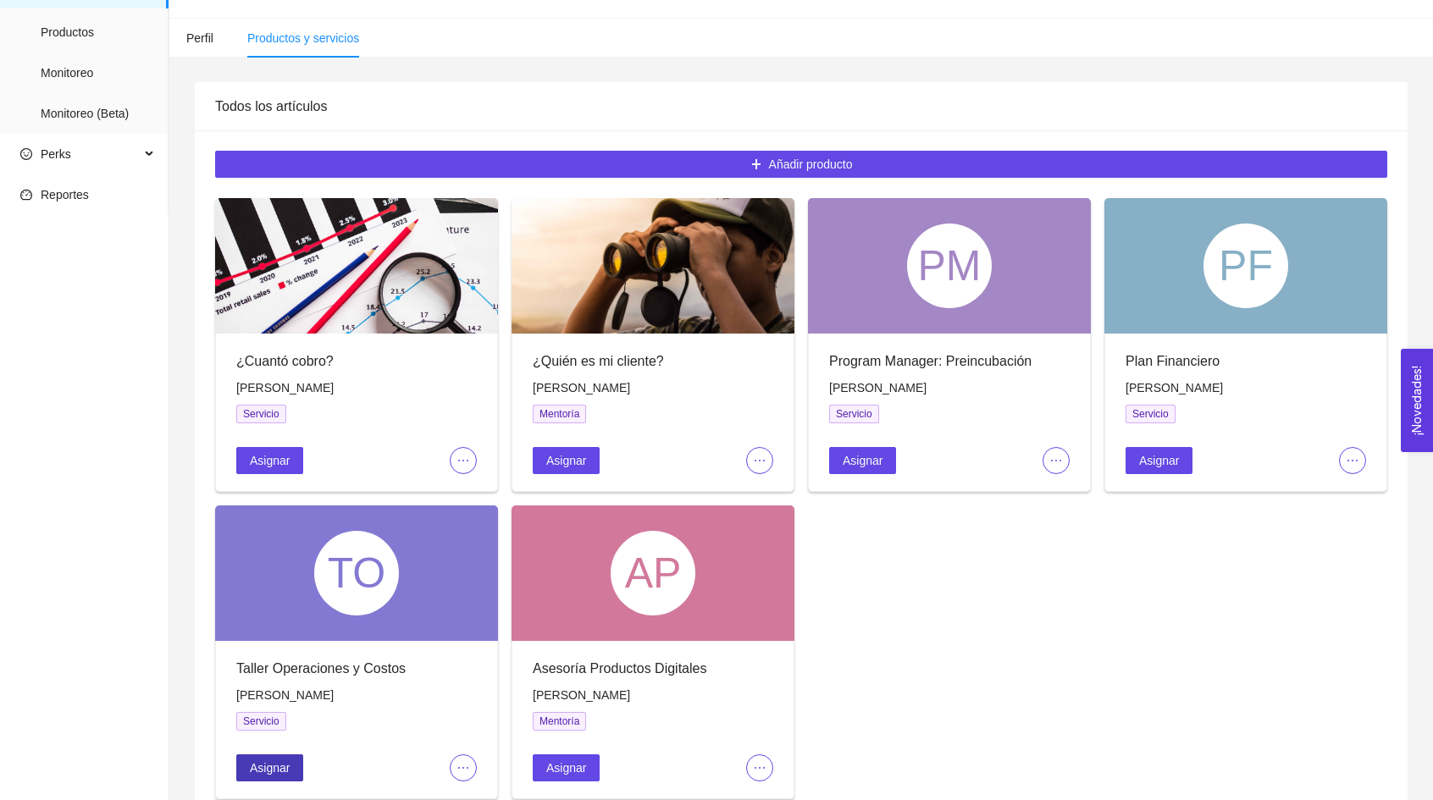
scroll to position [0, 0]
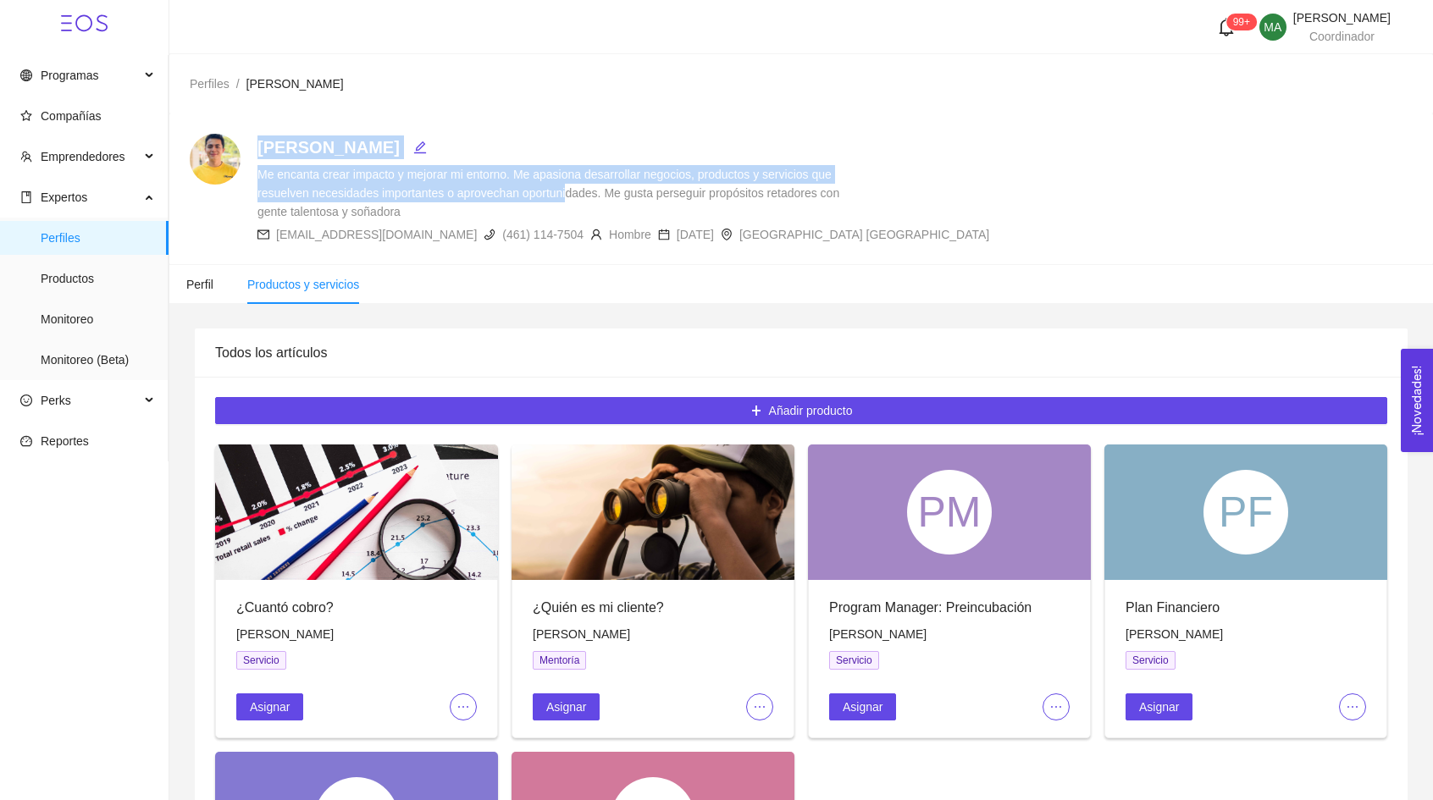
drag, startPoint x: 254, startPoint y: 196, endPoint x: 567, endPoint y: 196, distance: 312.5
click at [567, 196] on div "[PERSON_NAME] Me encanta crear impacto y mejorar mi entorno. Me apasiona desarr…" at bounding box center [590, 189] width 800 height 110
click at [567, 196] on div "Me encanta crear impacto y mejorar mi entorno. Me apasiona desarrollar negocios…" at bounding box center [553, 193] width 593 height 56
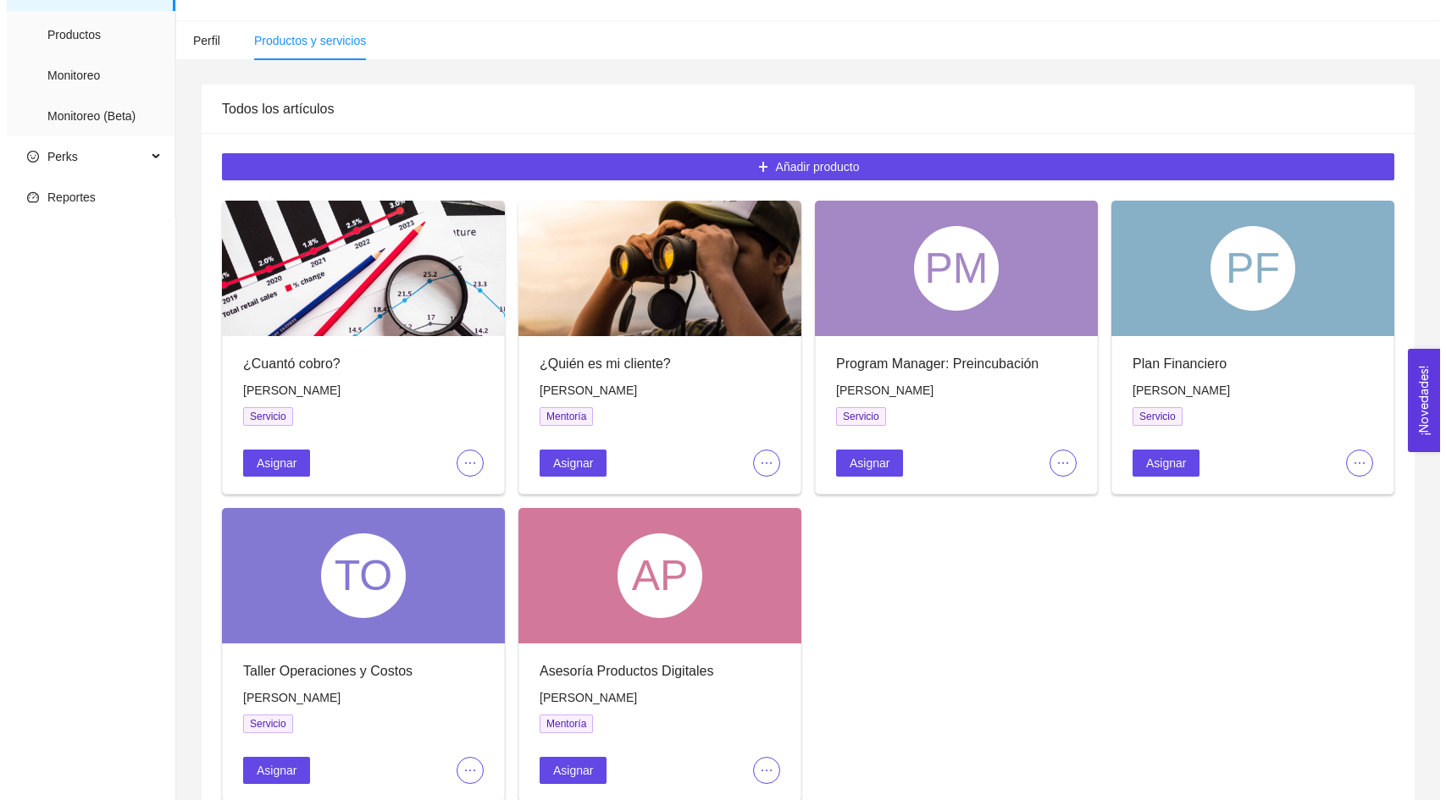
scroll to position [254, 0]
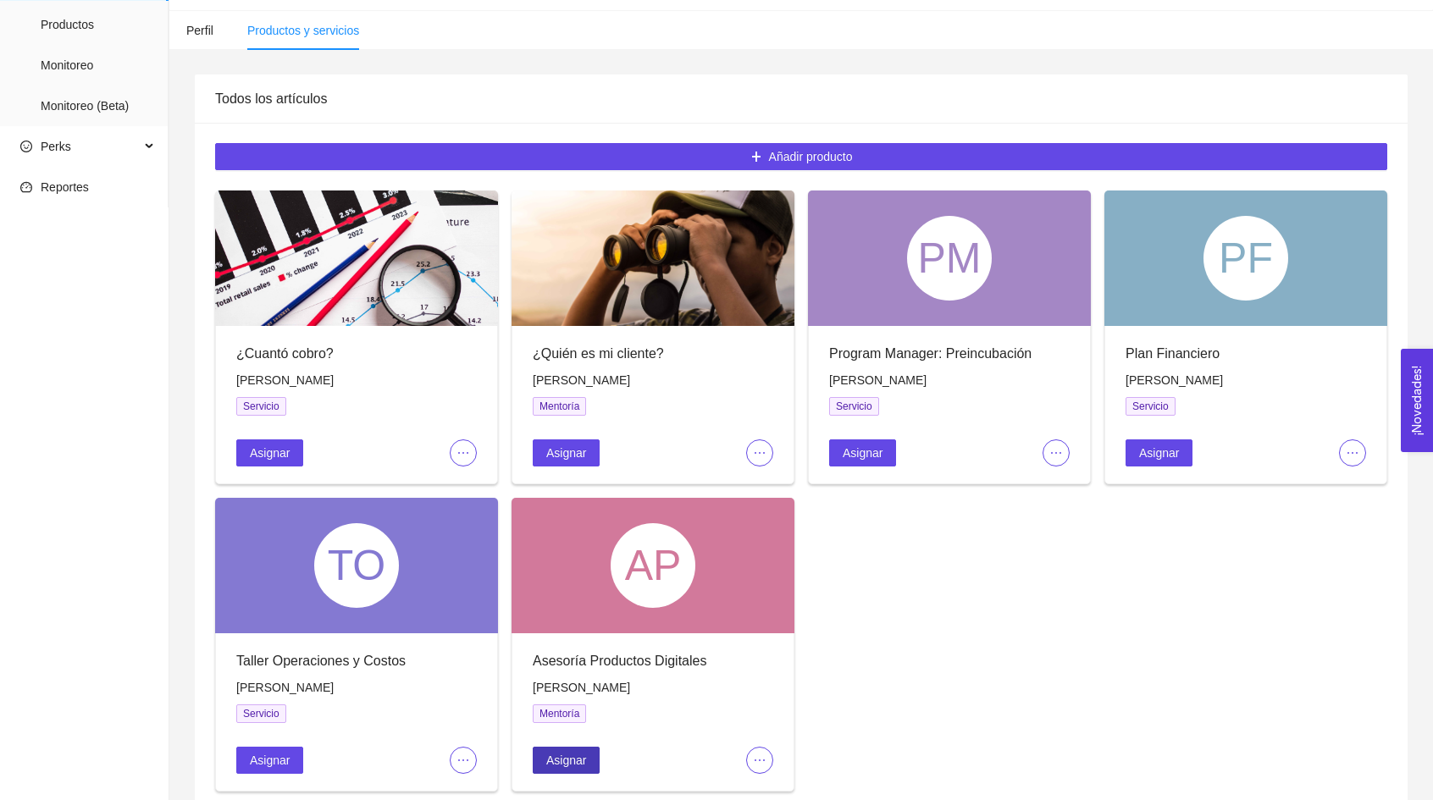
click at [551, 756] on span "Asignar" at bounding box center [566, 760] width 40 height 19
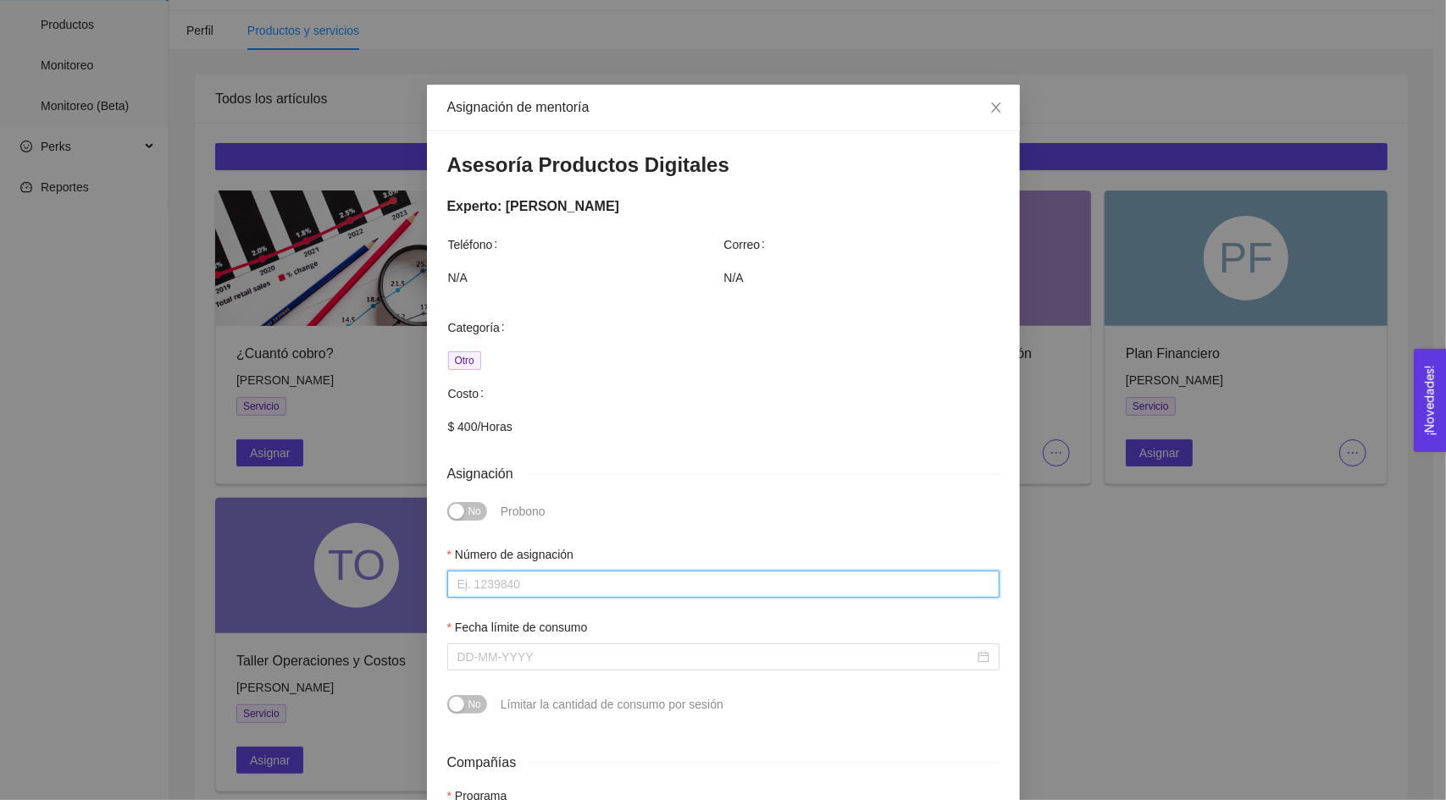
click at [572, 591] on input "Número de asignación" at bounding box center [723, 584] width 552 height 27
type input "123456"
drag, startPoint x: 523, startPoint y: 685, endPoint x: 513, endPoint y: 668, distance: 19.8
click at [518, 683] on div "Fecha límite de consumo" at bounding box center [723, 654] width 566 height 73
click at [512, 661] on input "Fecha límite de consumo" at bounding box center [715, 657] width 517 height 19
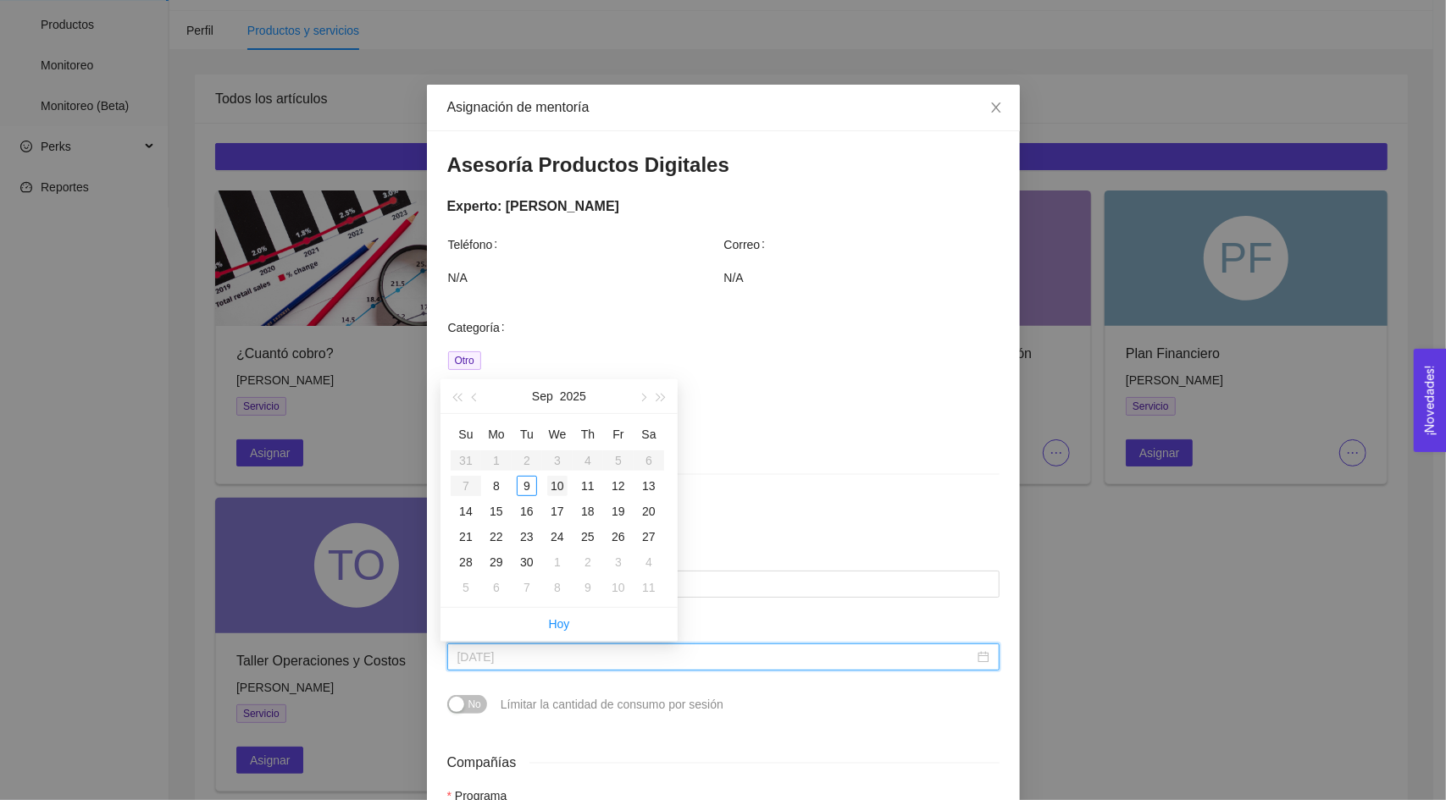
type input "[DATE]"
click at [534, 561] on div "30" at bounding box center [527, 562] width 20 height 20
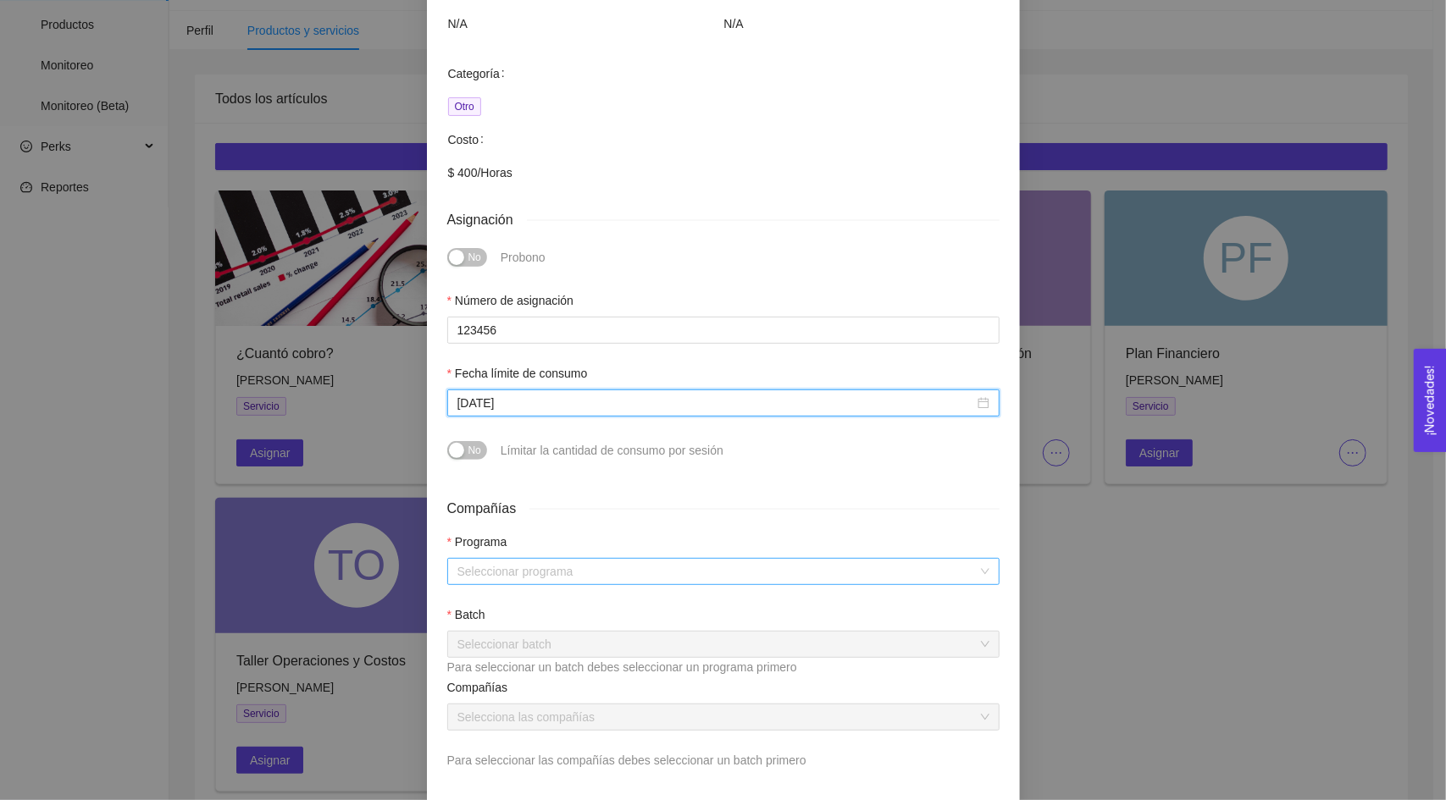
click at [546, 580] on input "search" at bounding box center [717, 571] width 520 height 25
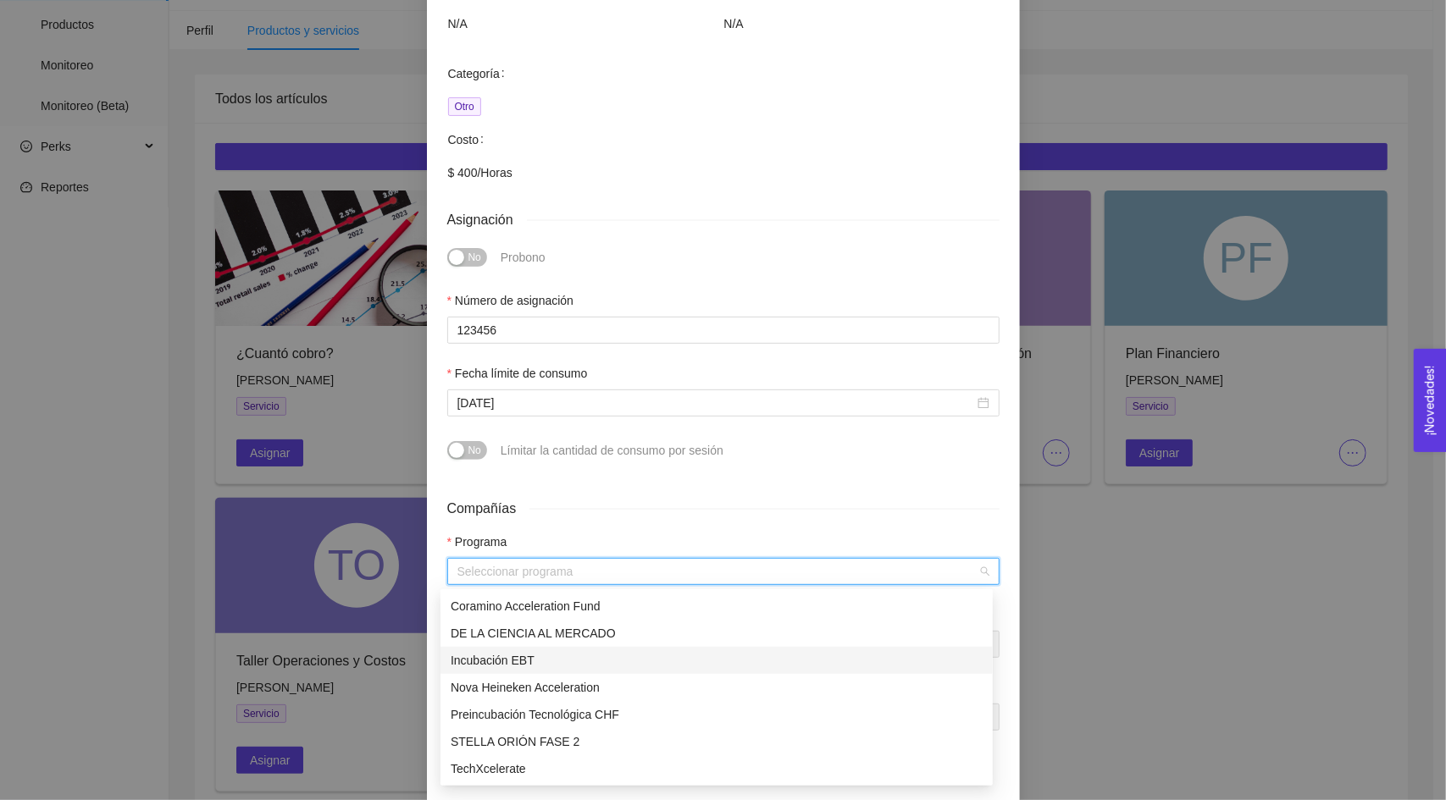
click at [539, 663] on div "Incubación EBT" at bounding box center [717, 660] width 532 height 19
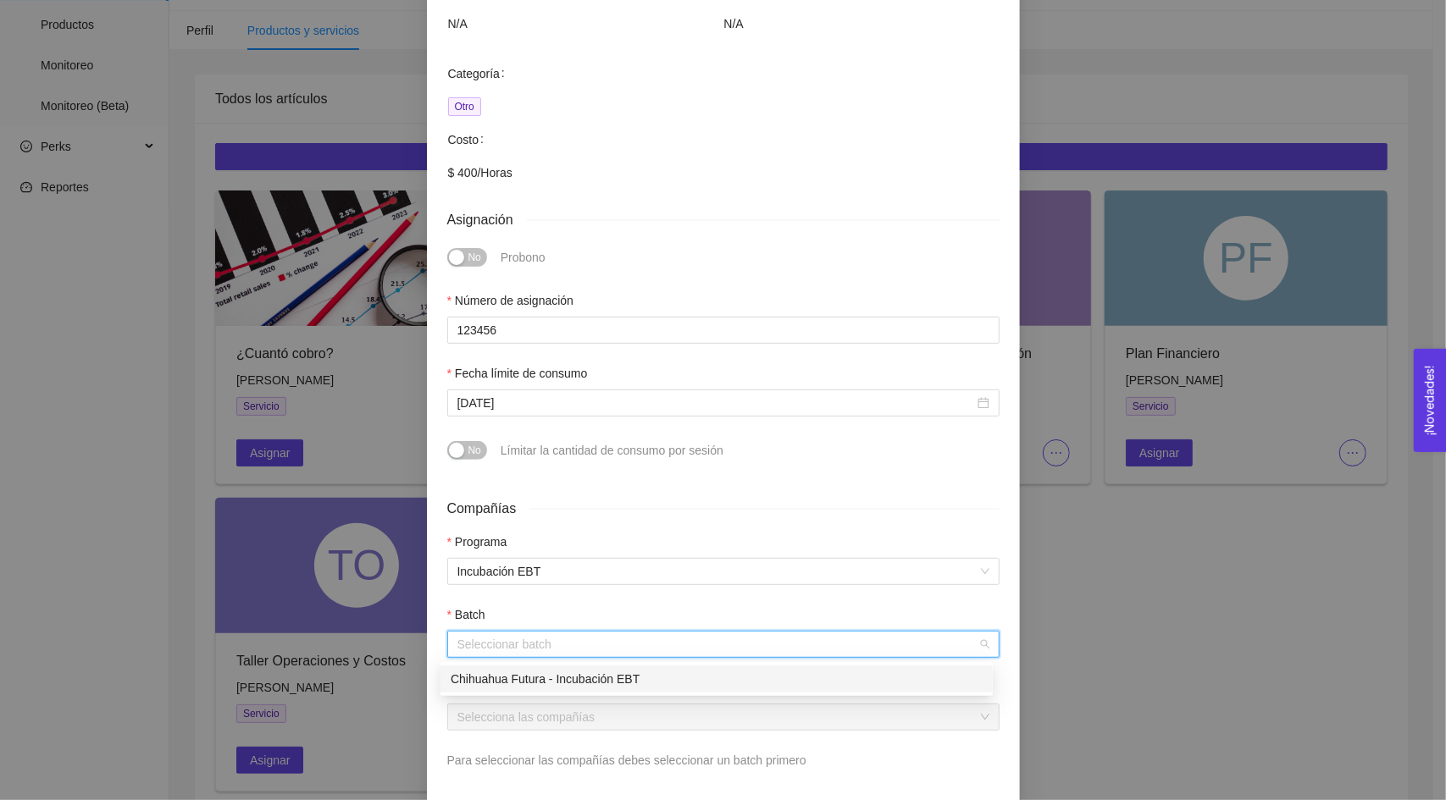
click at [530, 638] on input "search" at bounding box center [717, 644] width 520 height 25
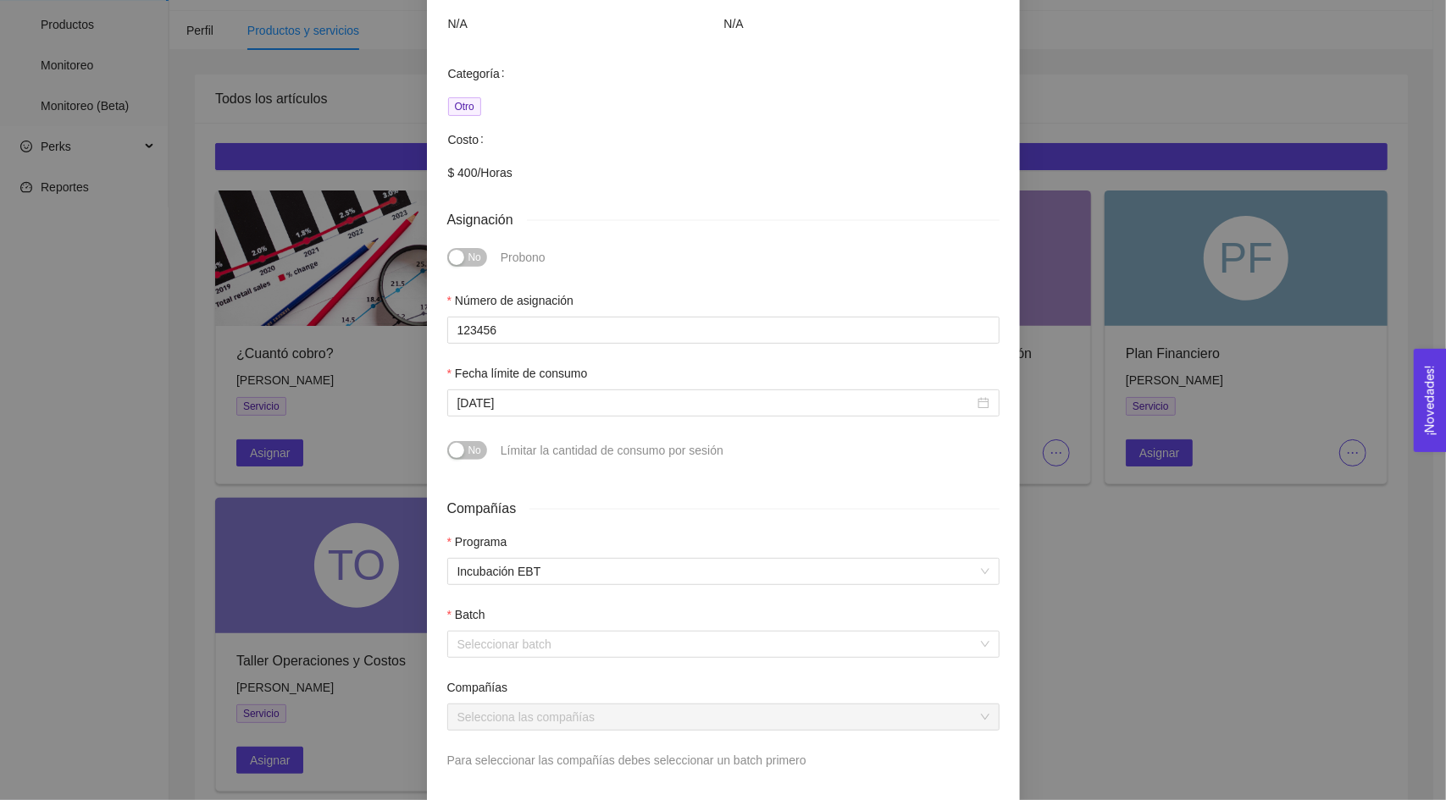
click at [526, 546] on body "Programas Compañías Emprendedores Expertos Perfiles Productos Monitoreo Monitor…" at bounding box center [716, 146] width 1433 height 800
click at [526, 672] on div at bounding box center [723, 668] width 552 height 20
drag, startPoint x: 513, startPoint y: 641, endPoint x: 510, endPoint y: 662, distance: 21.4
click at [512, 641] on input "search" at bounding box center [717, 644] width 520 height 25
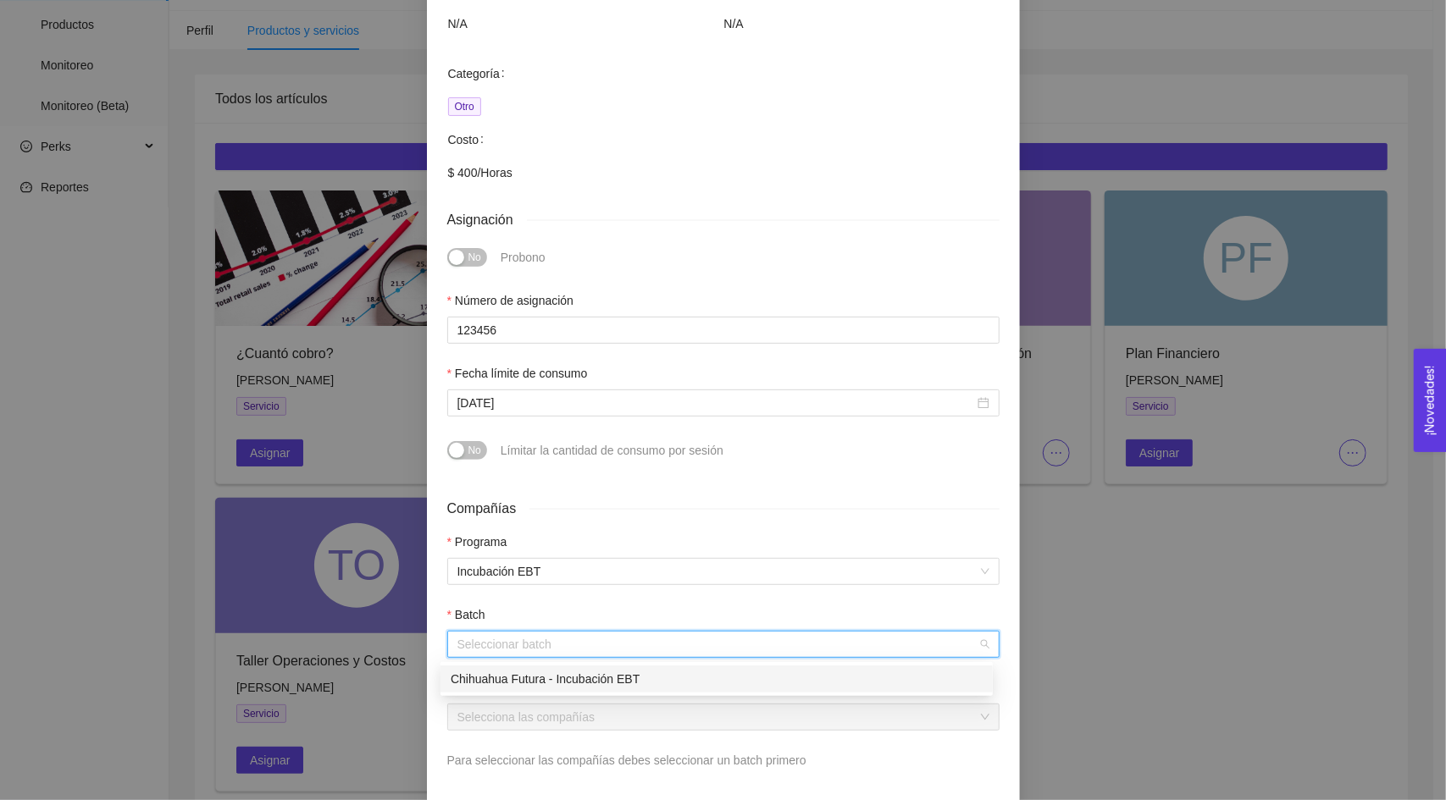
click at [506, 684] on div "Chihuahua Futura - Incubación EBT" at bounding box center [717, 679] width 532 height 19
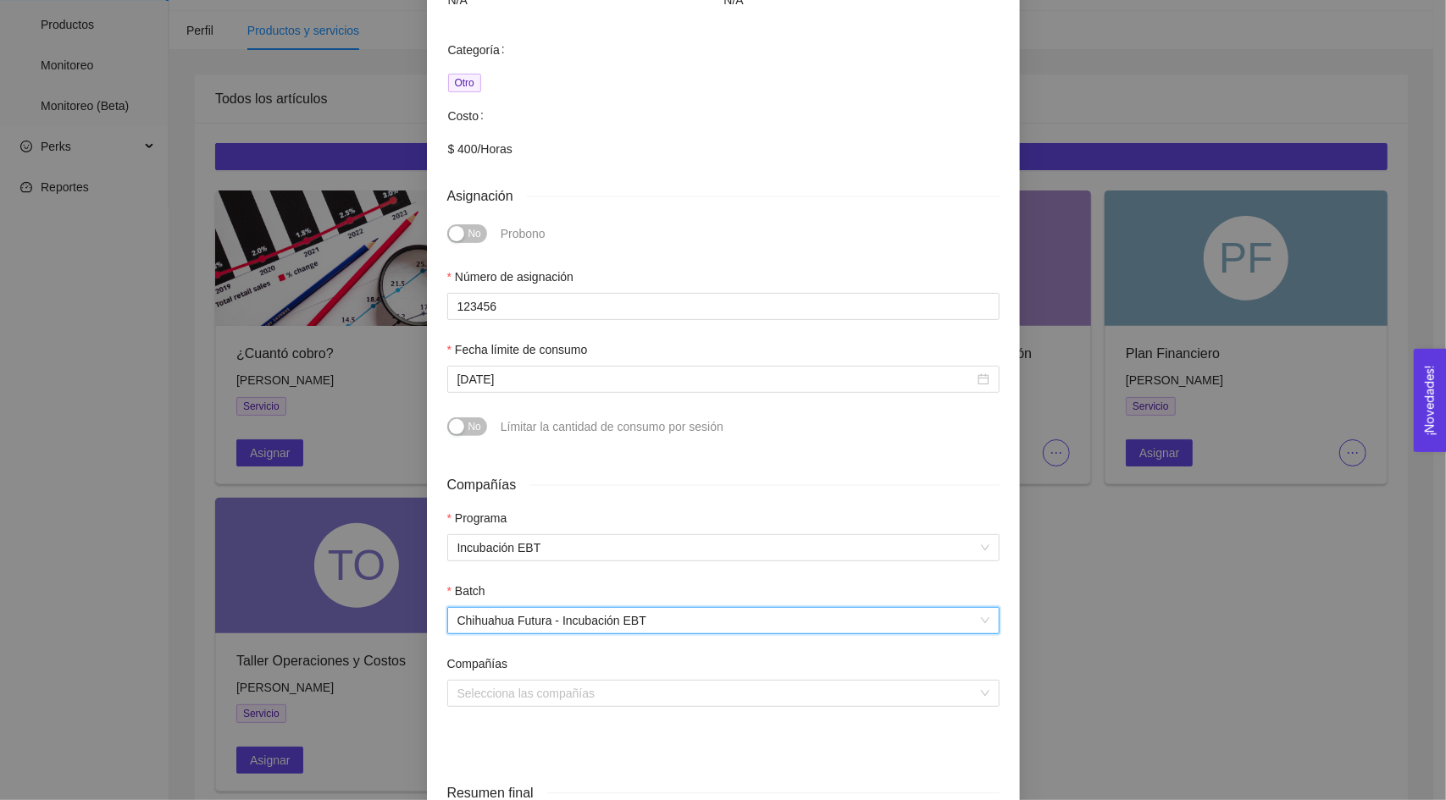
scroll to position [339, 0]
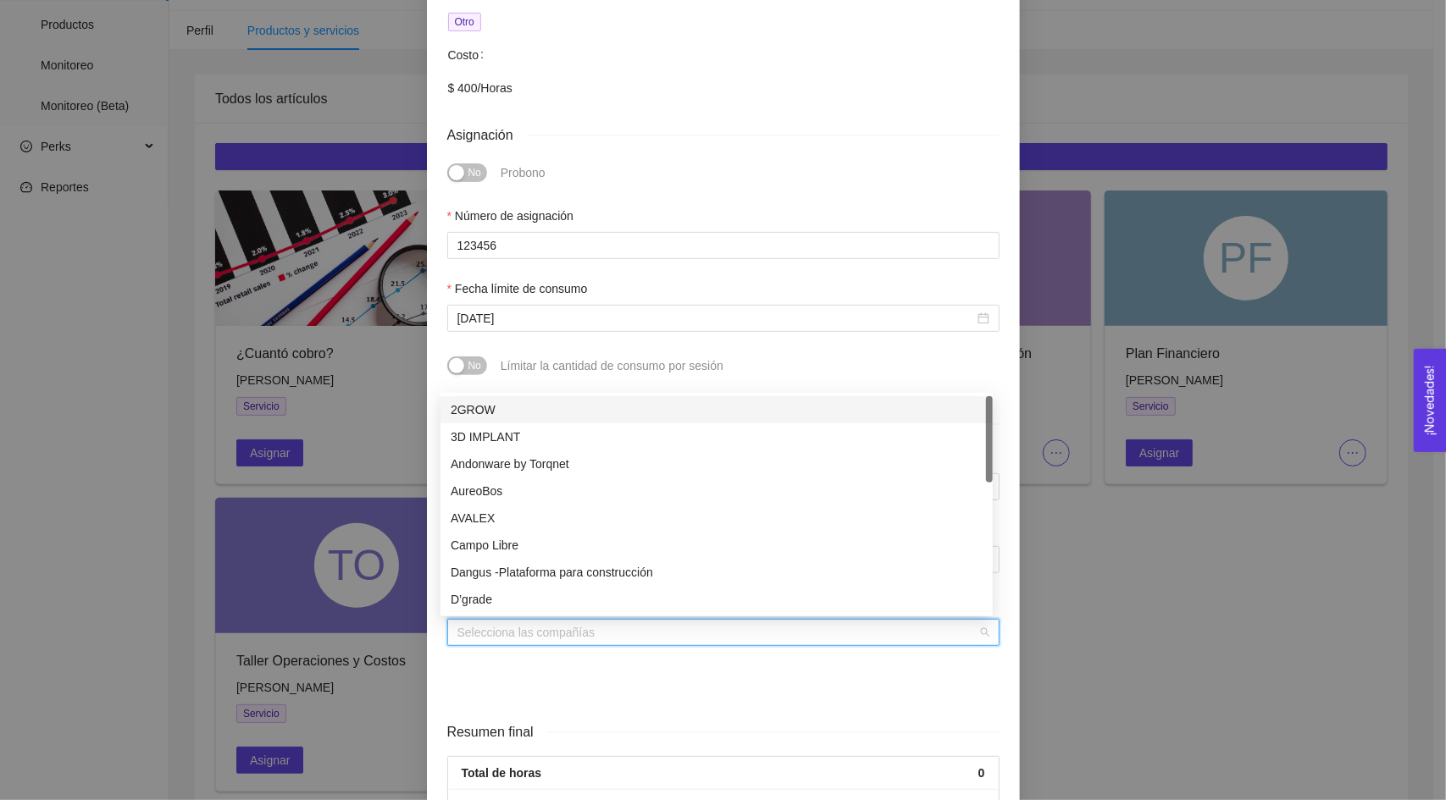
click at [506, 639] on input "search" at bounding box center [717, 632] width 520 height 25
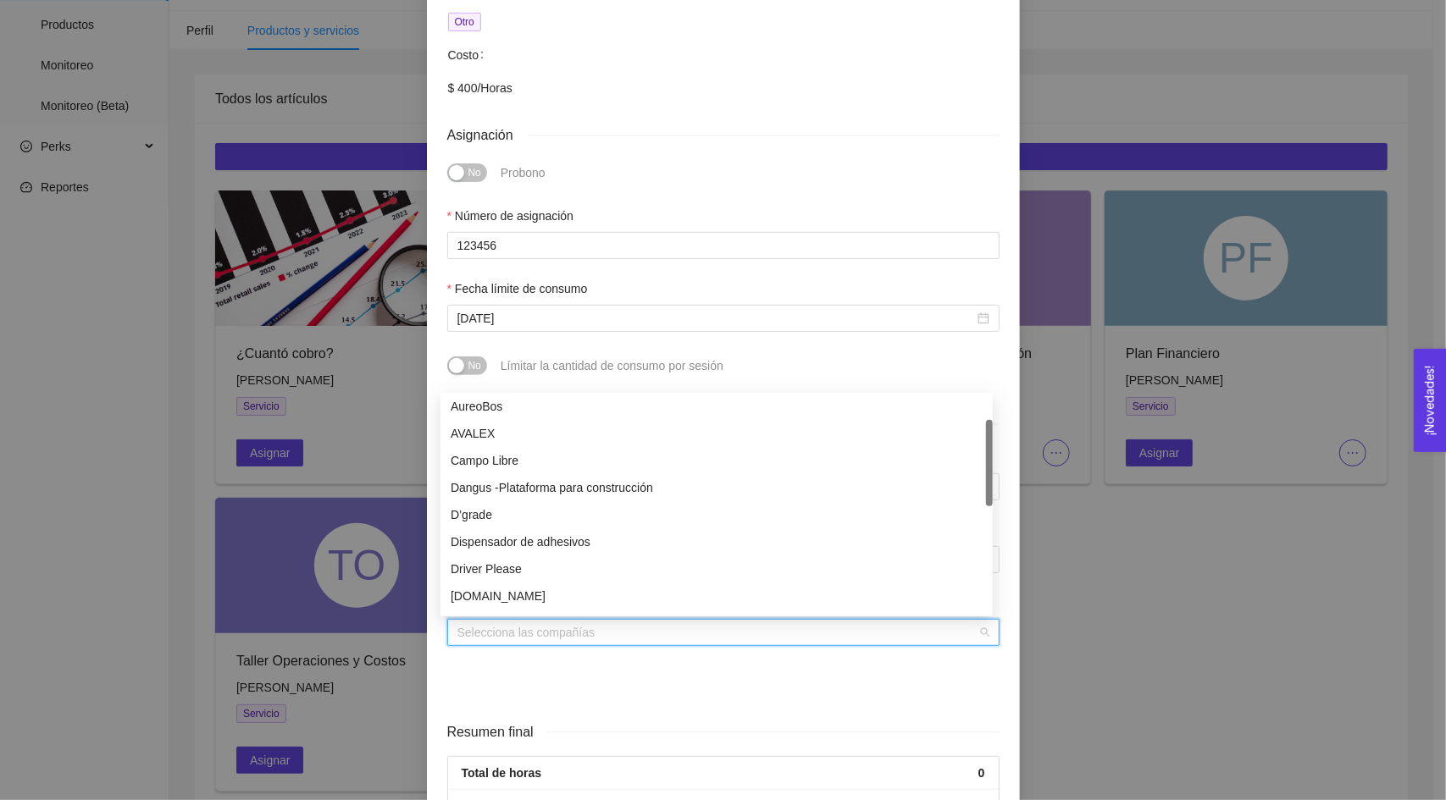
scroll to position [0, 0]
click at [563, 671] on div at bounding box center [723, 677] width 552 height 20
click at [557, 628] on input "search" at bounding box center [717, 632] width 520 height 25
click at [561, 667] on div "Selecciona las compañías" at bounding box center [723, 642] width 552 height 47
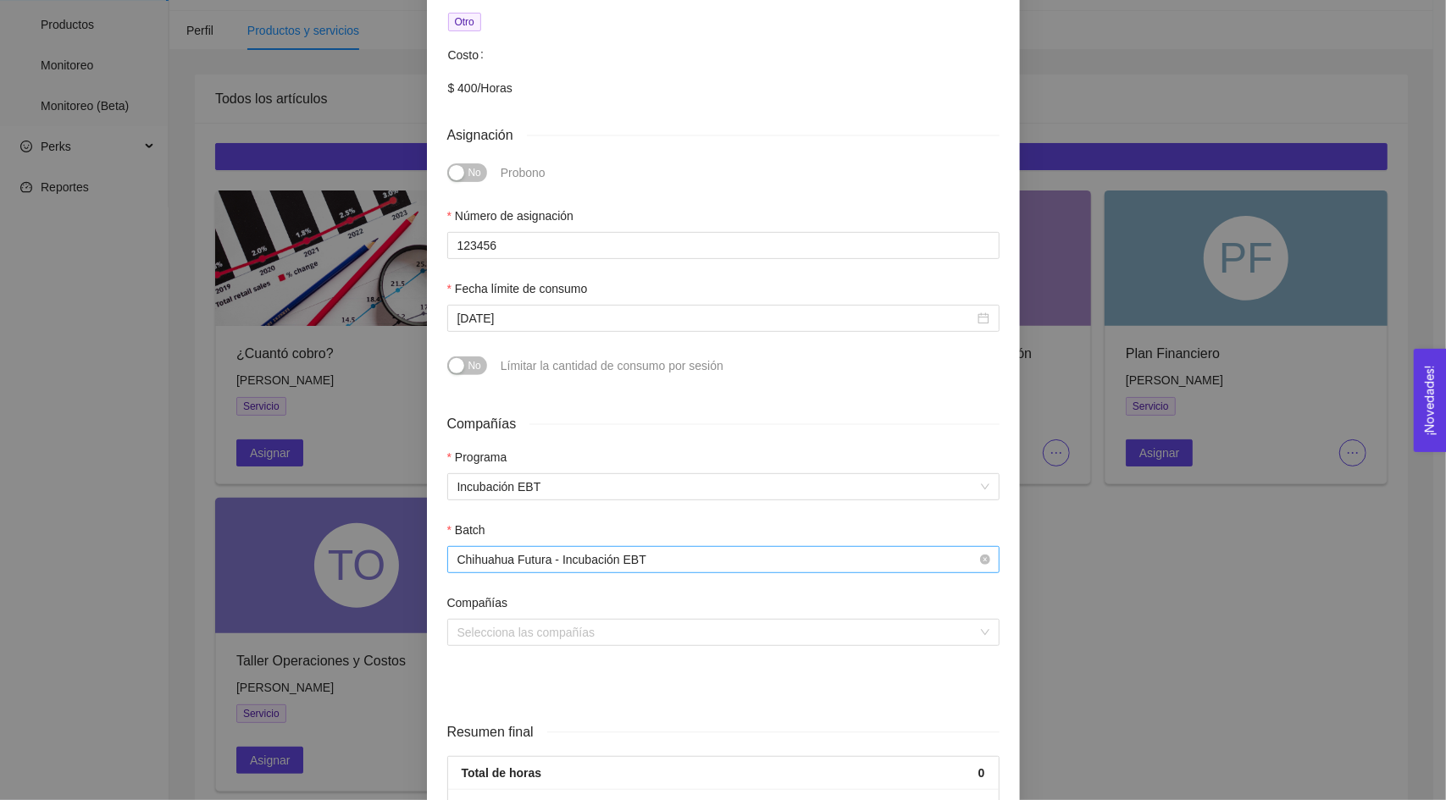
click at [637, 564] on span "Chihuahua Futura - Incubación EBT" at bounding box center [723, 559] width 532 height 25
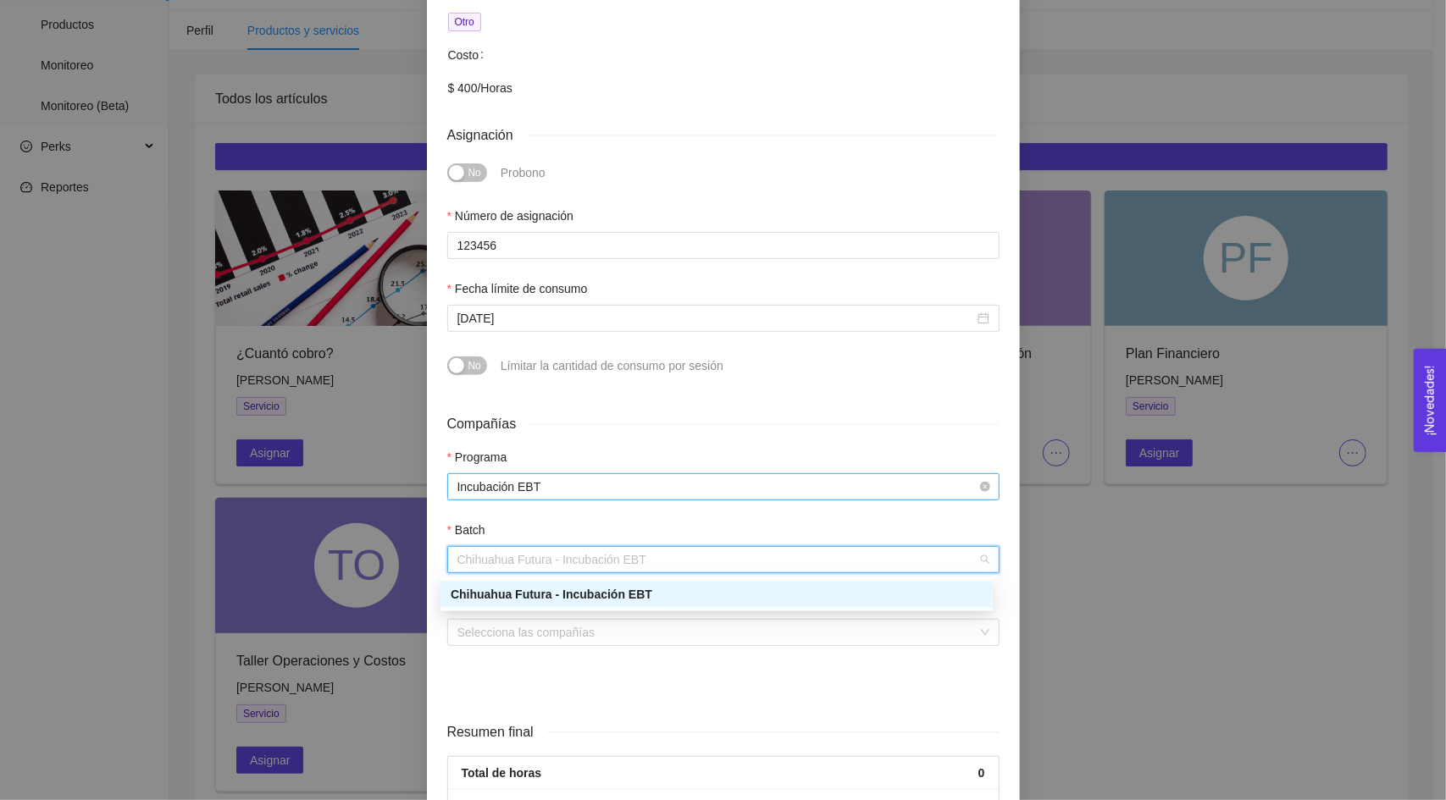
click at [606, 490] on span "Incubación EBT" at bounding box center [723, 486] width 532 height 25
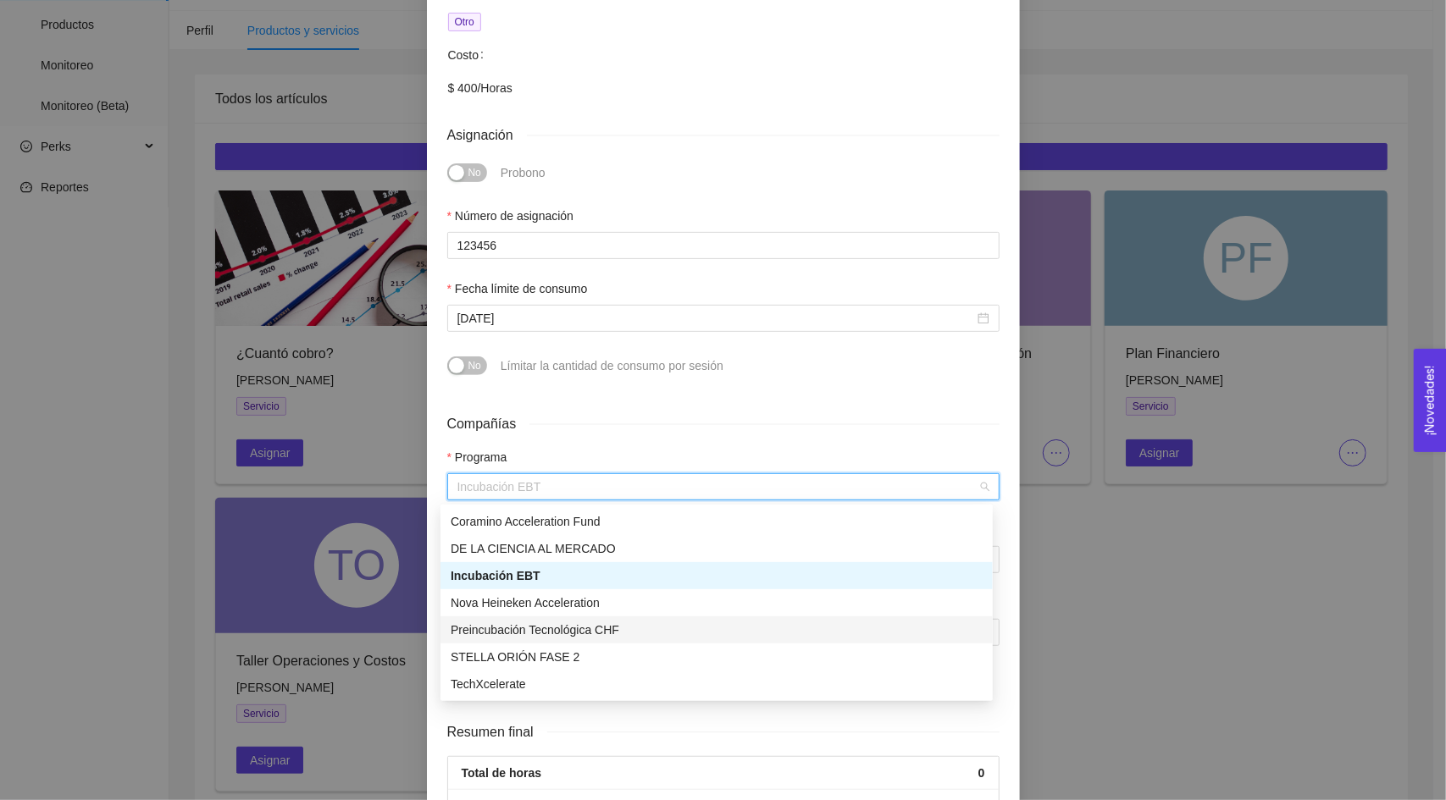
click at [602, 623] on div "Preincubación Tecnológica CHF" at bounding box center [717, 630] width 532 height 19
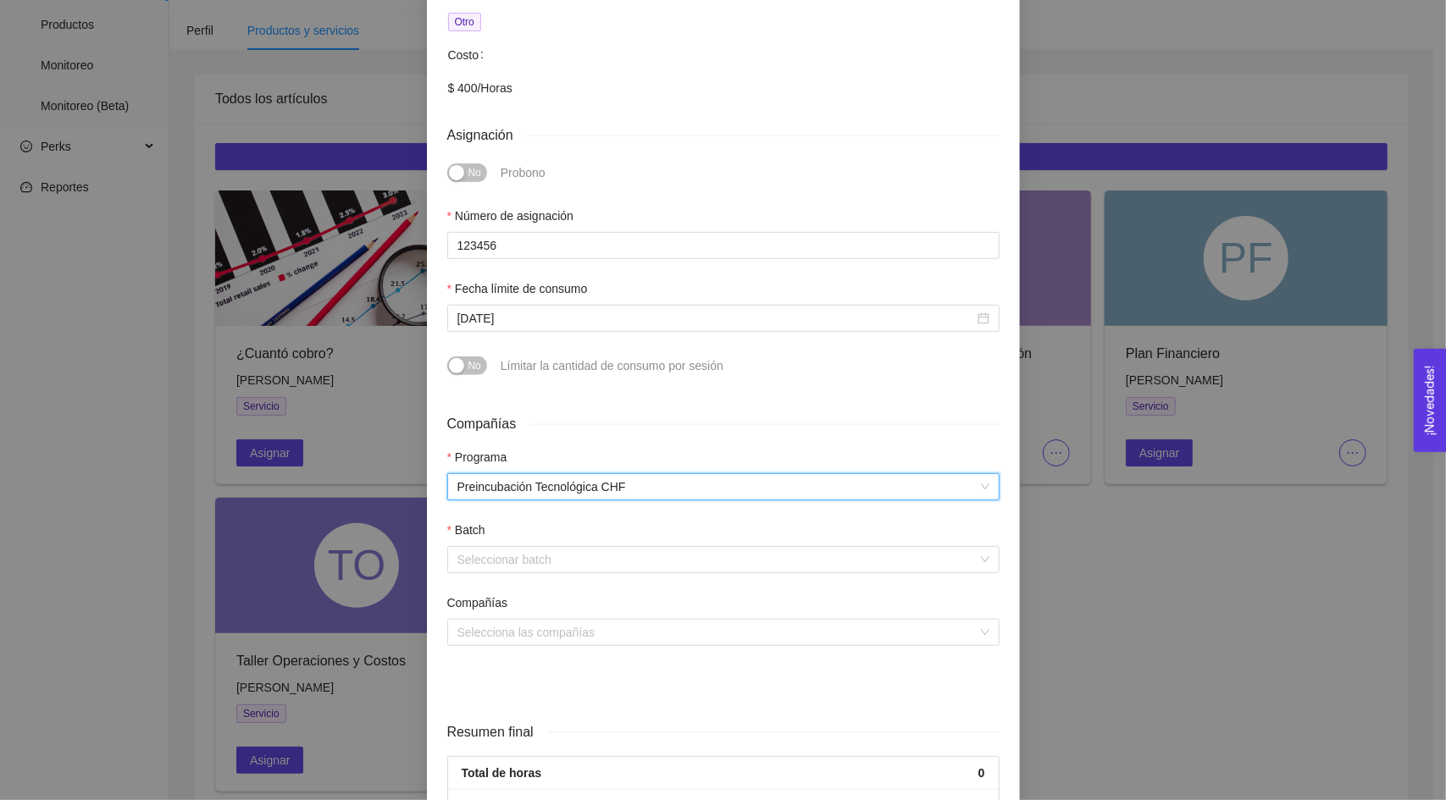
click at [593, 539] on div "Batch" at bounding box center [723, 533] width 552 height 25
click at [587, 562] on input "search" at bounding box center [717, 559] width 520 height 25
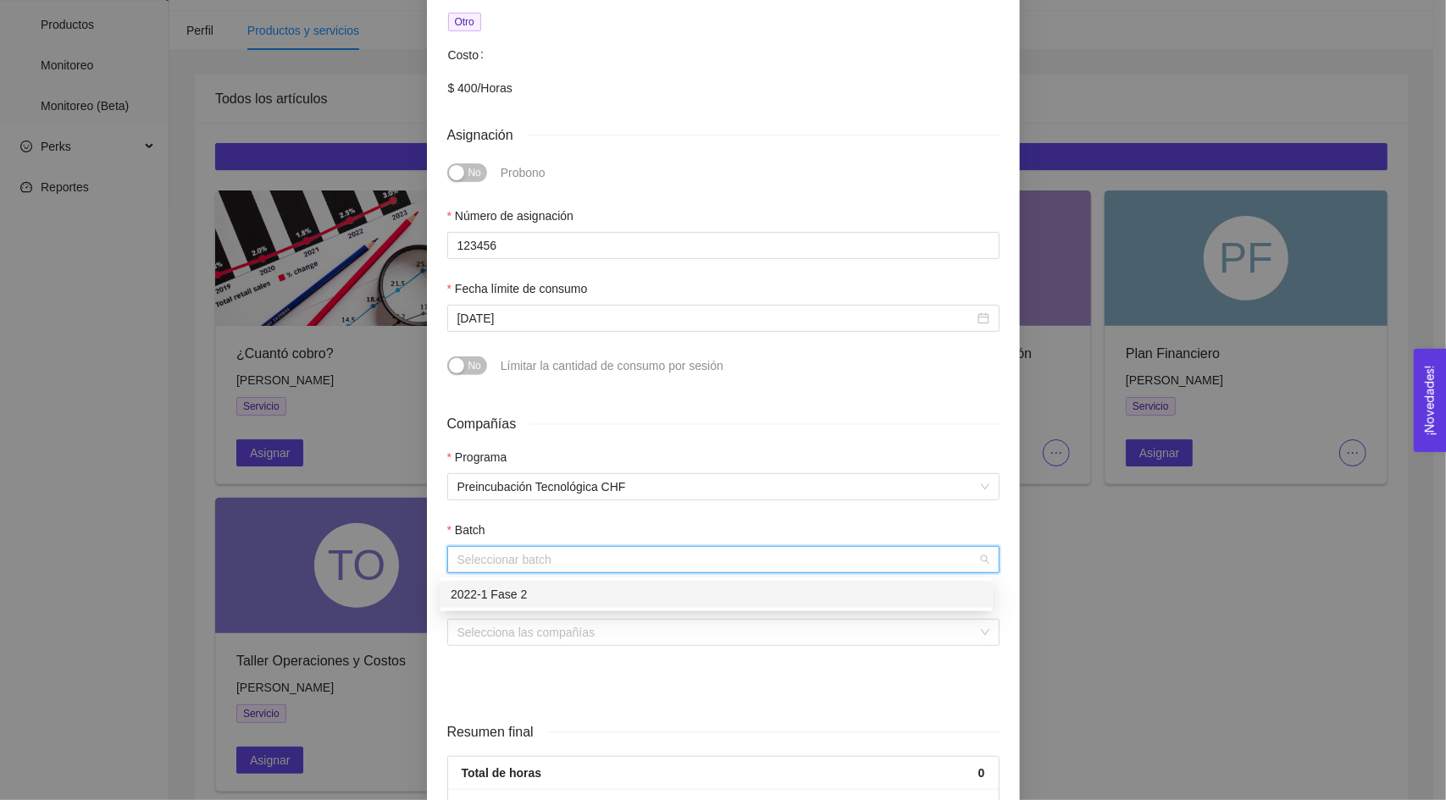
click at [583, 602] on div "2022-1 Fase 2" at bounding box center [717, 594] width 532 height 19
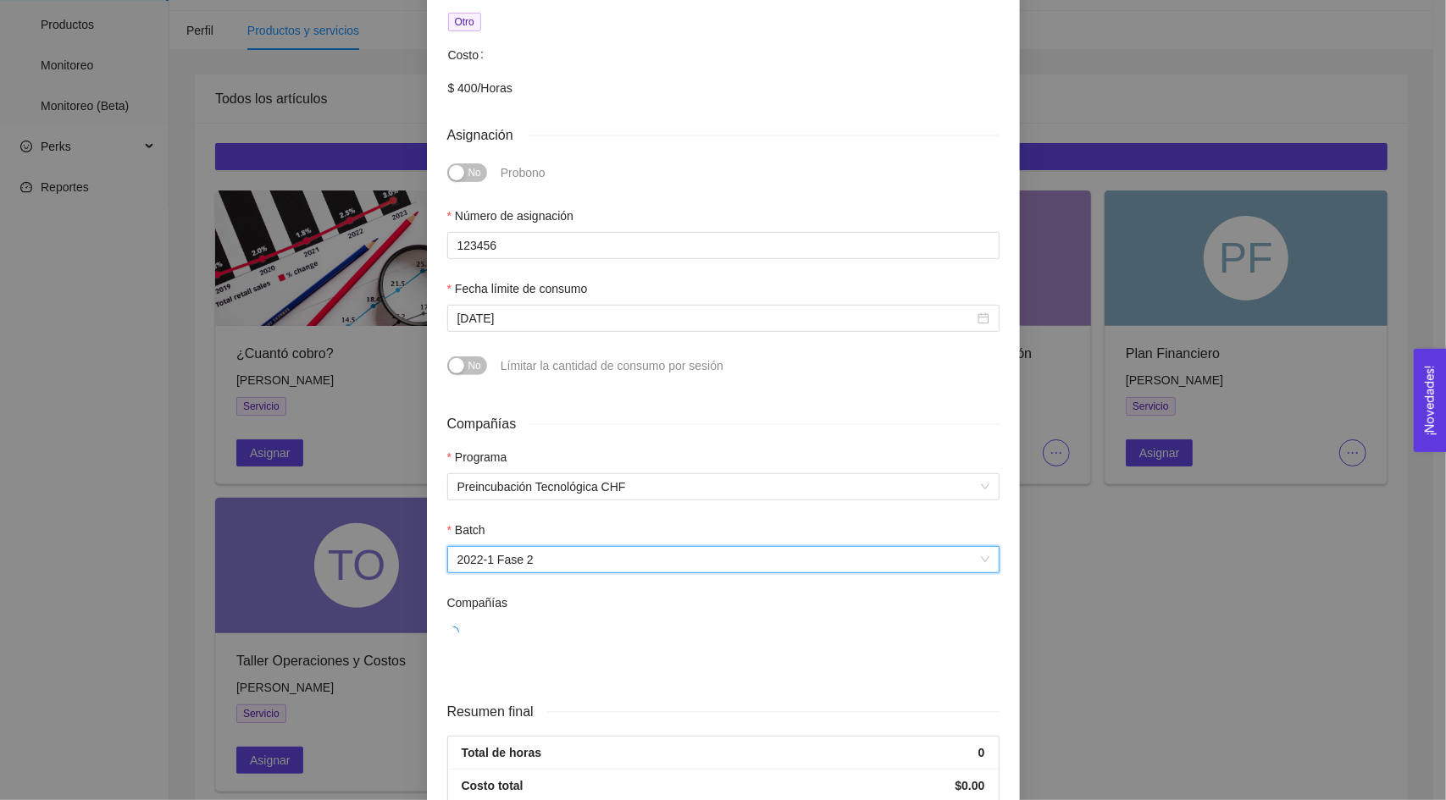
click at [564, 638] on div at bounding box center [723, 632] width 552 height 19
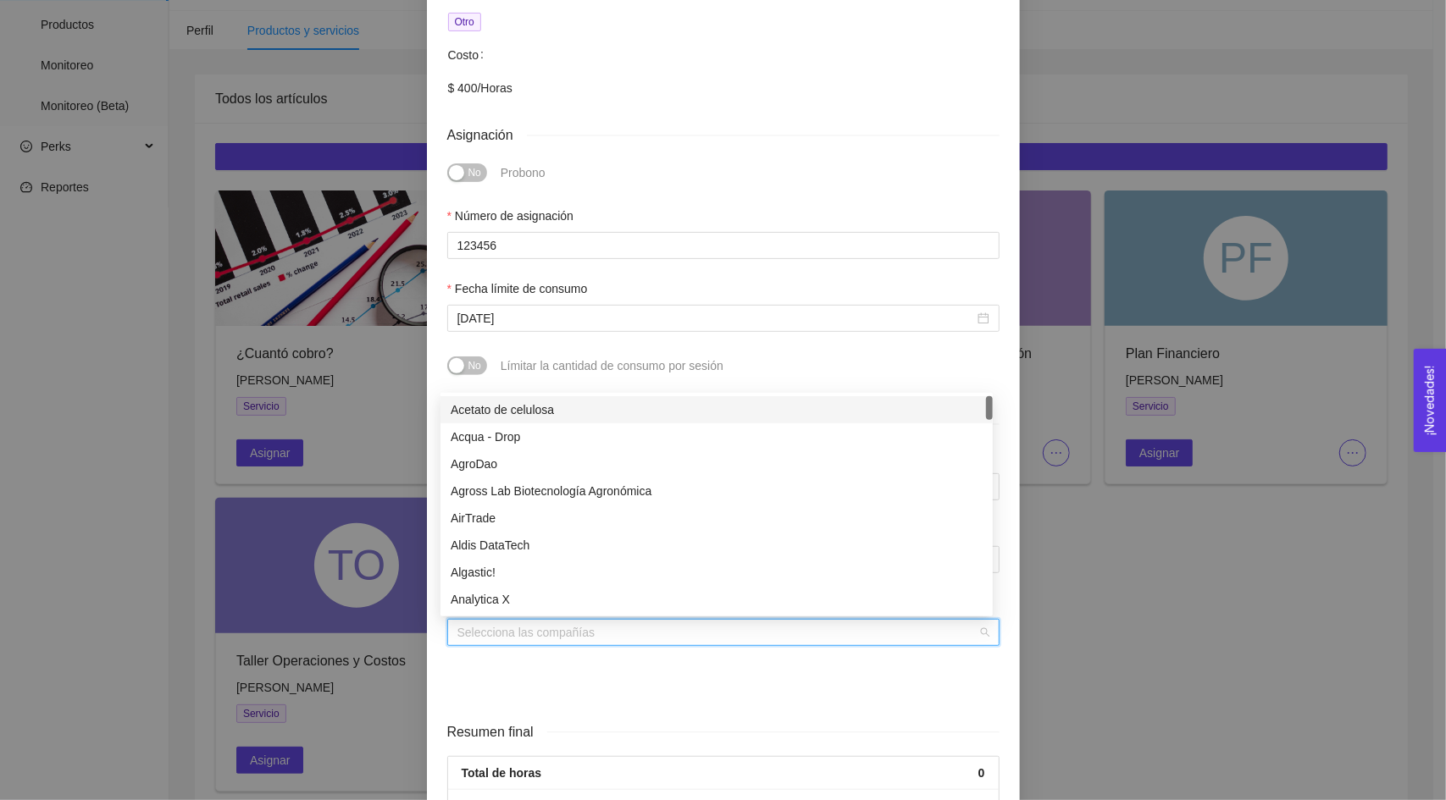
click at [555, 626] on input "search" at bounding box center [717, 632] width 520 height 25
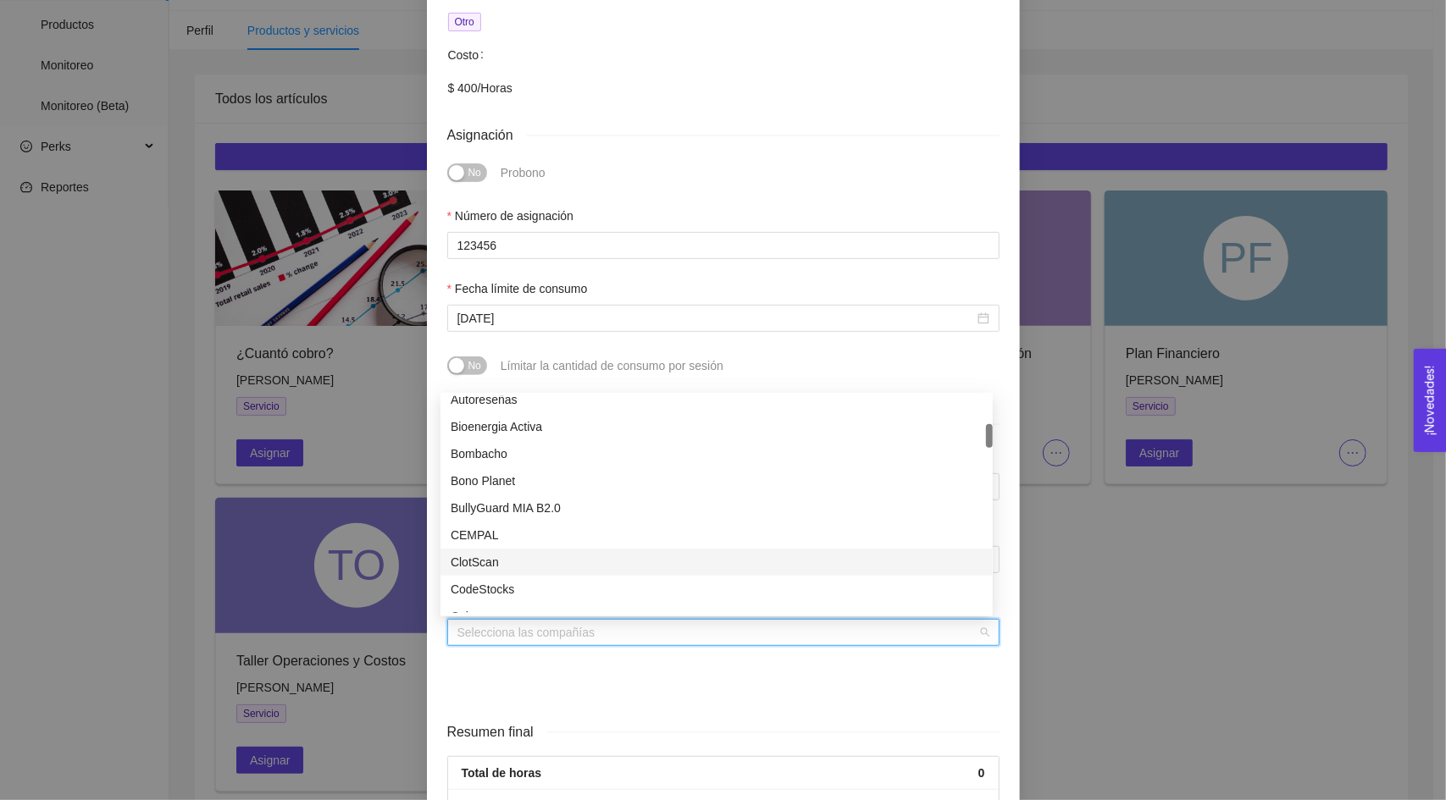
scroll to position [169, 0]
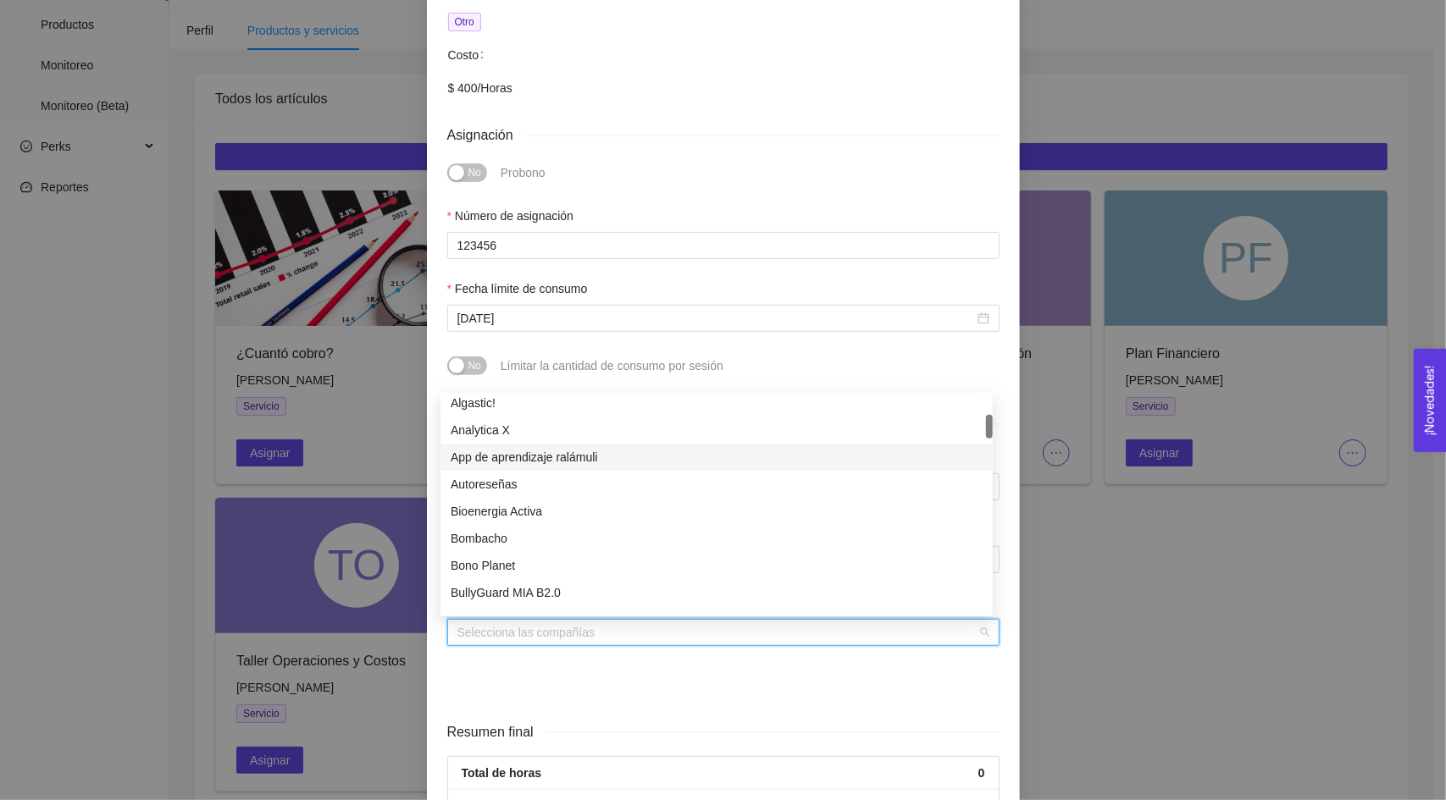
click at [566, 467] on div "App de aprendizaje ralámuli" at bounding box center [716, 457] width 552 height 27
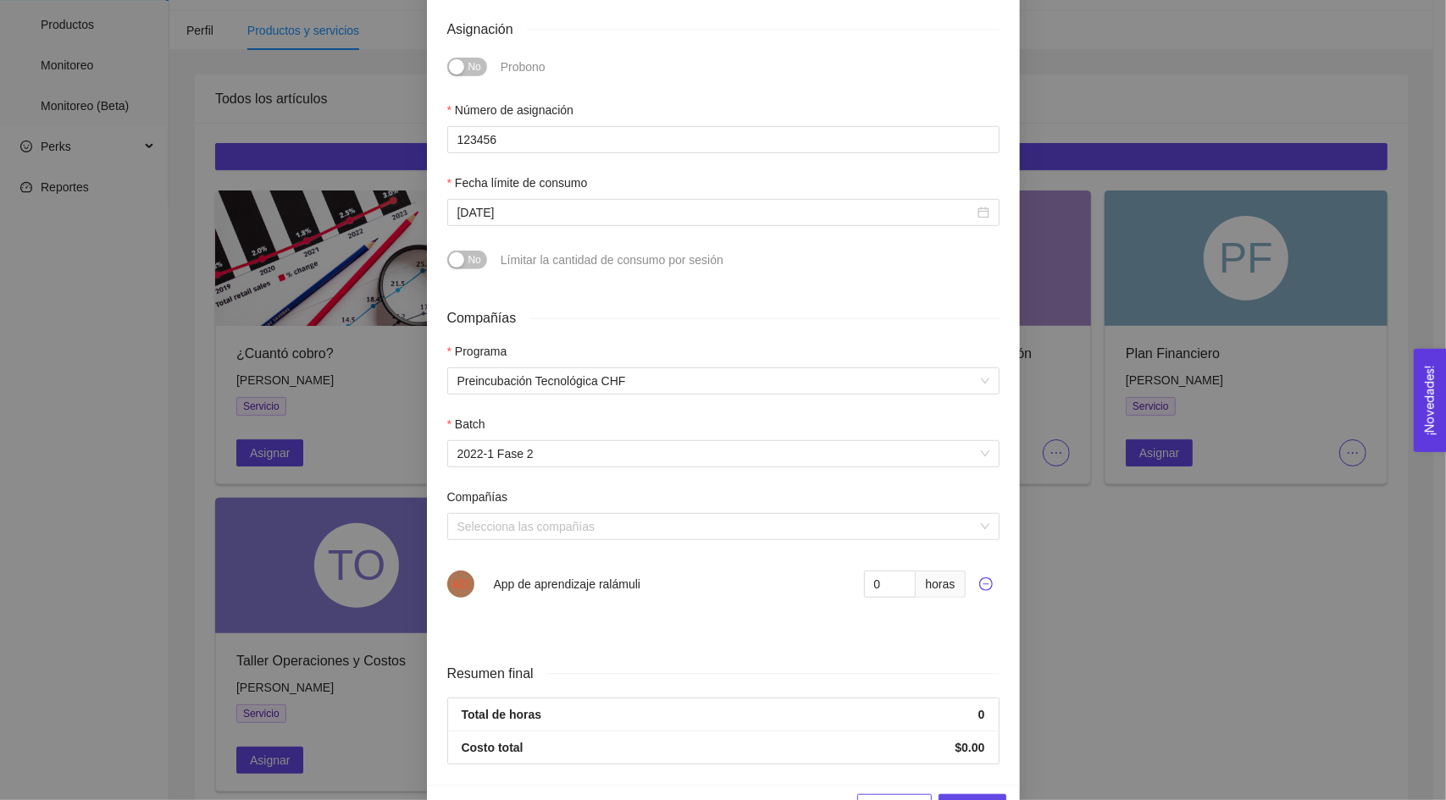
scroll to position [495, 0]
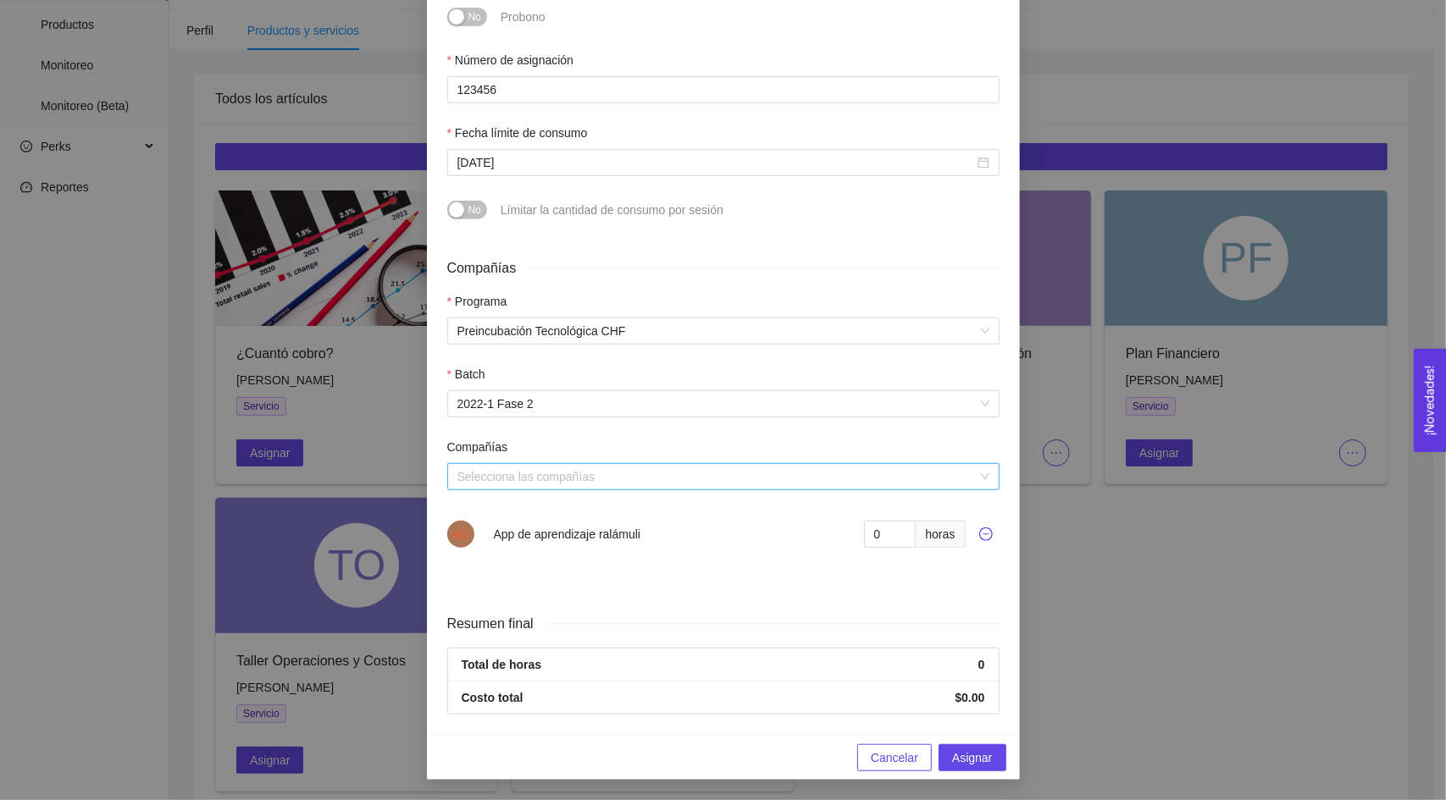
click at [620, 479] on input "search" at bounding box center [717, 476] width 520 height 25
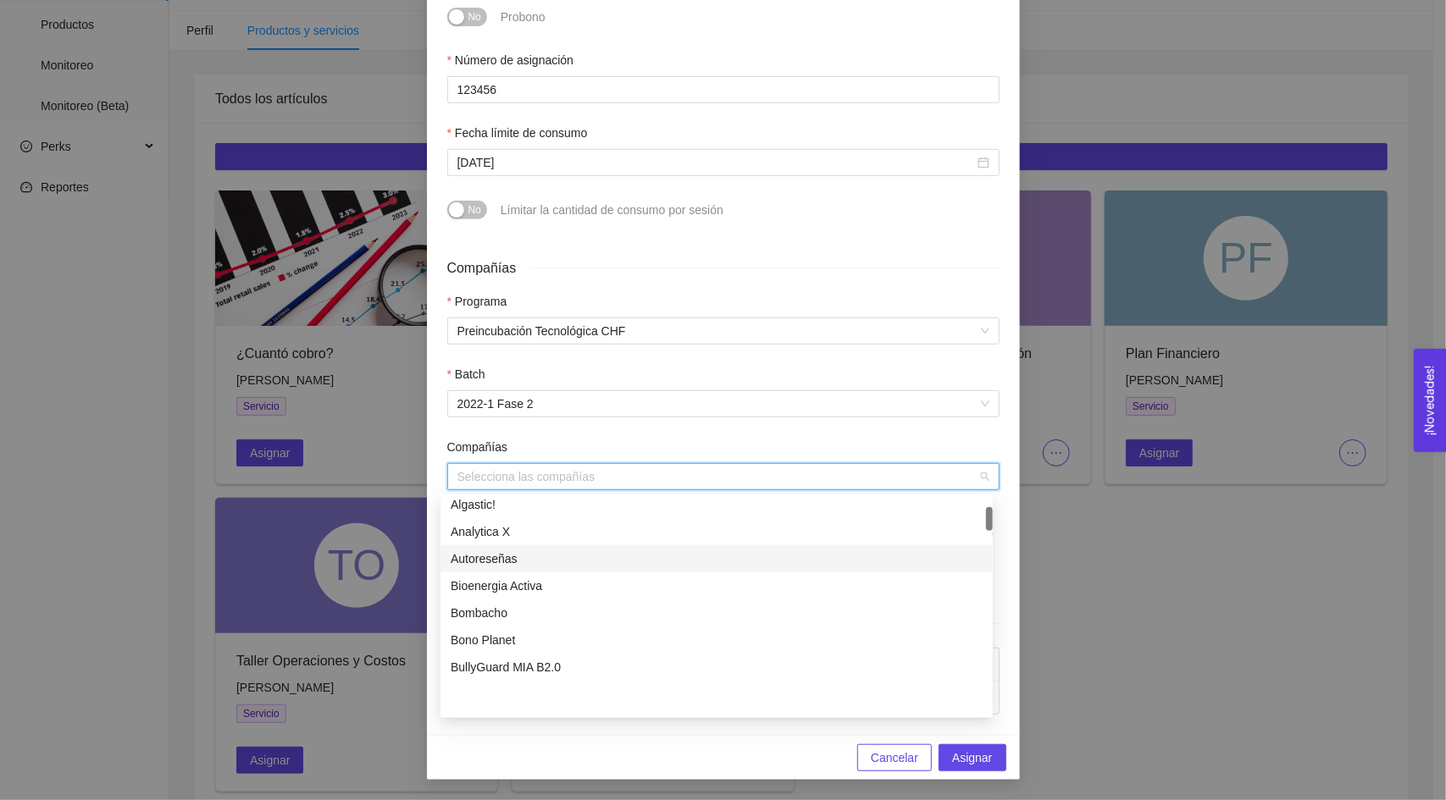
scroll to position [85, 0]
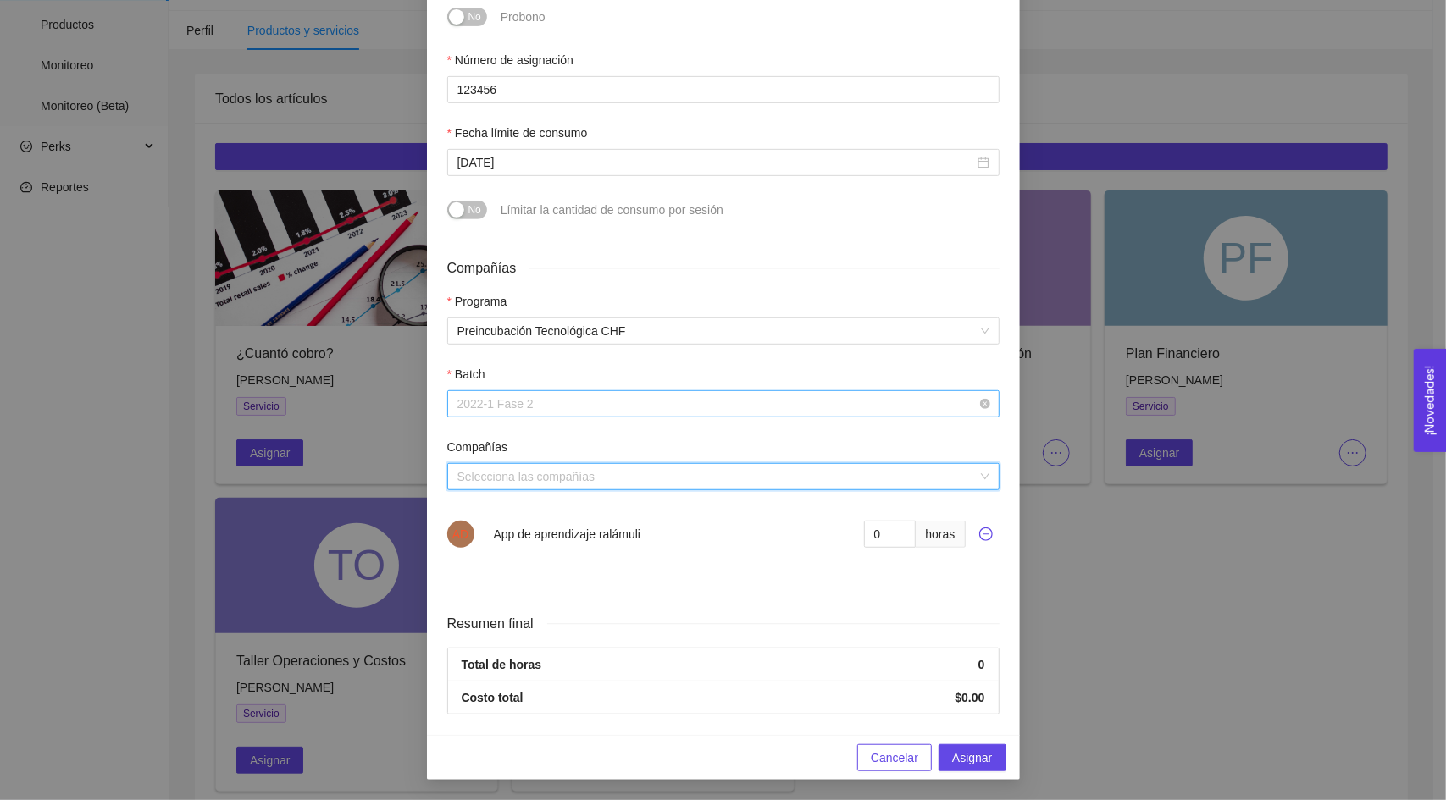
click at [671, 396] on span "2022-1 Fase 2" at bounding box center [723, 403] width 532 height 25
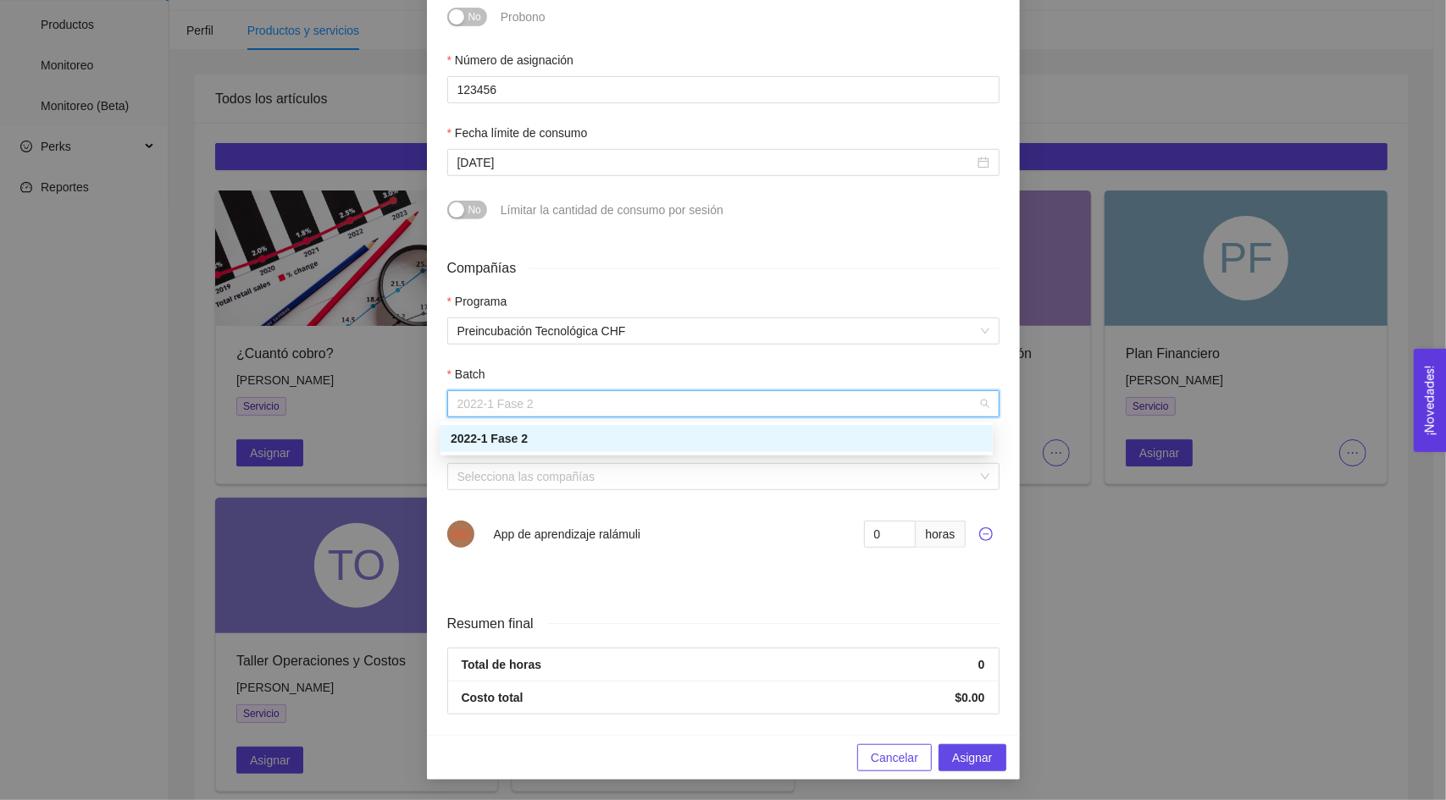
click at [625, 578] on div at bounding box center [723, 568] width 552 height 20
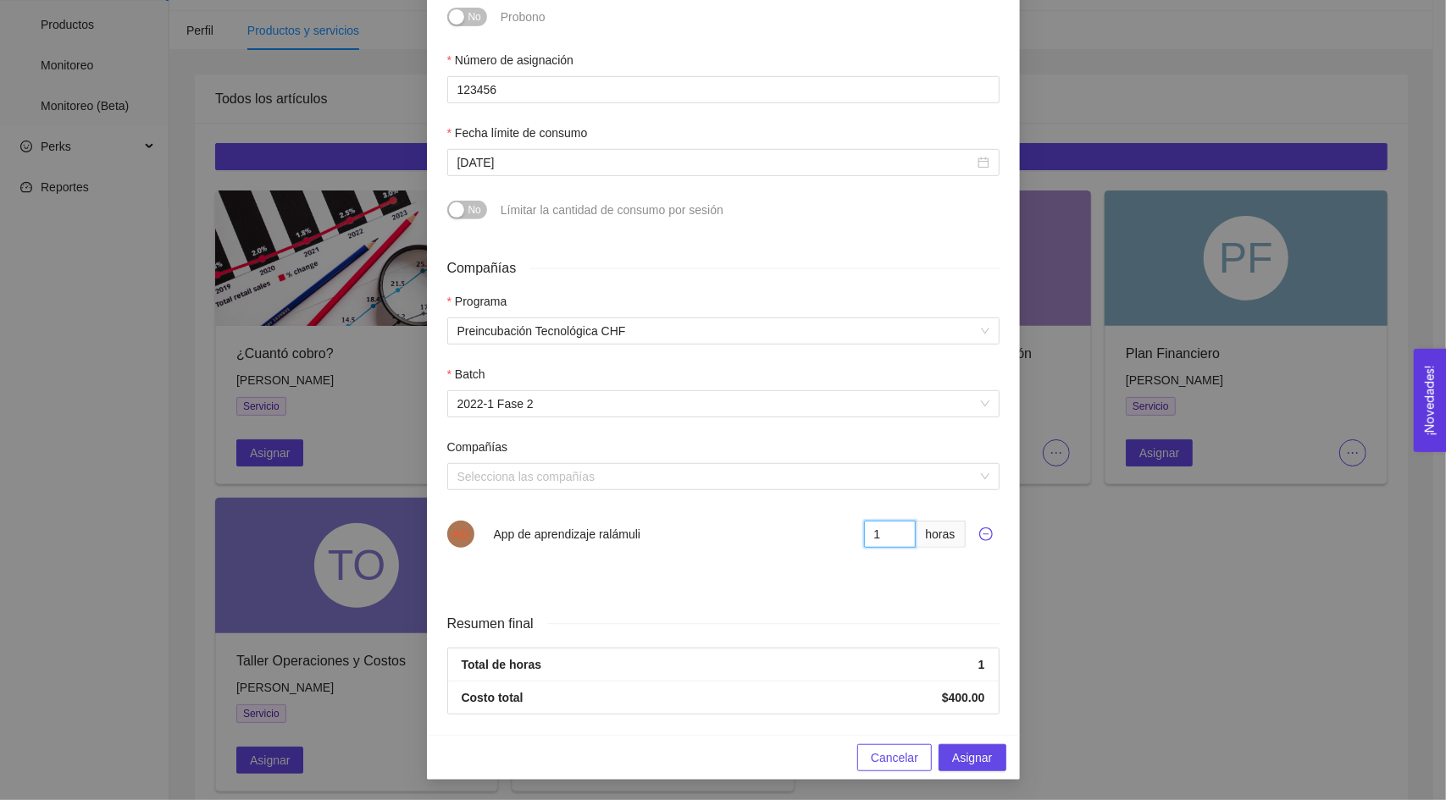
type input "1"
click at [894, 529] on input "1" at bounding box center [890, 534] width 53 height 27
click at [899, 597] on div "Compañías Programa Preincubación Tecnológica CHF Batch 2022-1 Fase 2 Compañías …" at bounding box center [723, 421] width 566 height 355
click at [978, 761] on span "Asignar" at bounding box center [972, 758] width 40 height 19
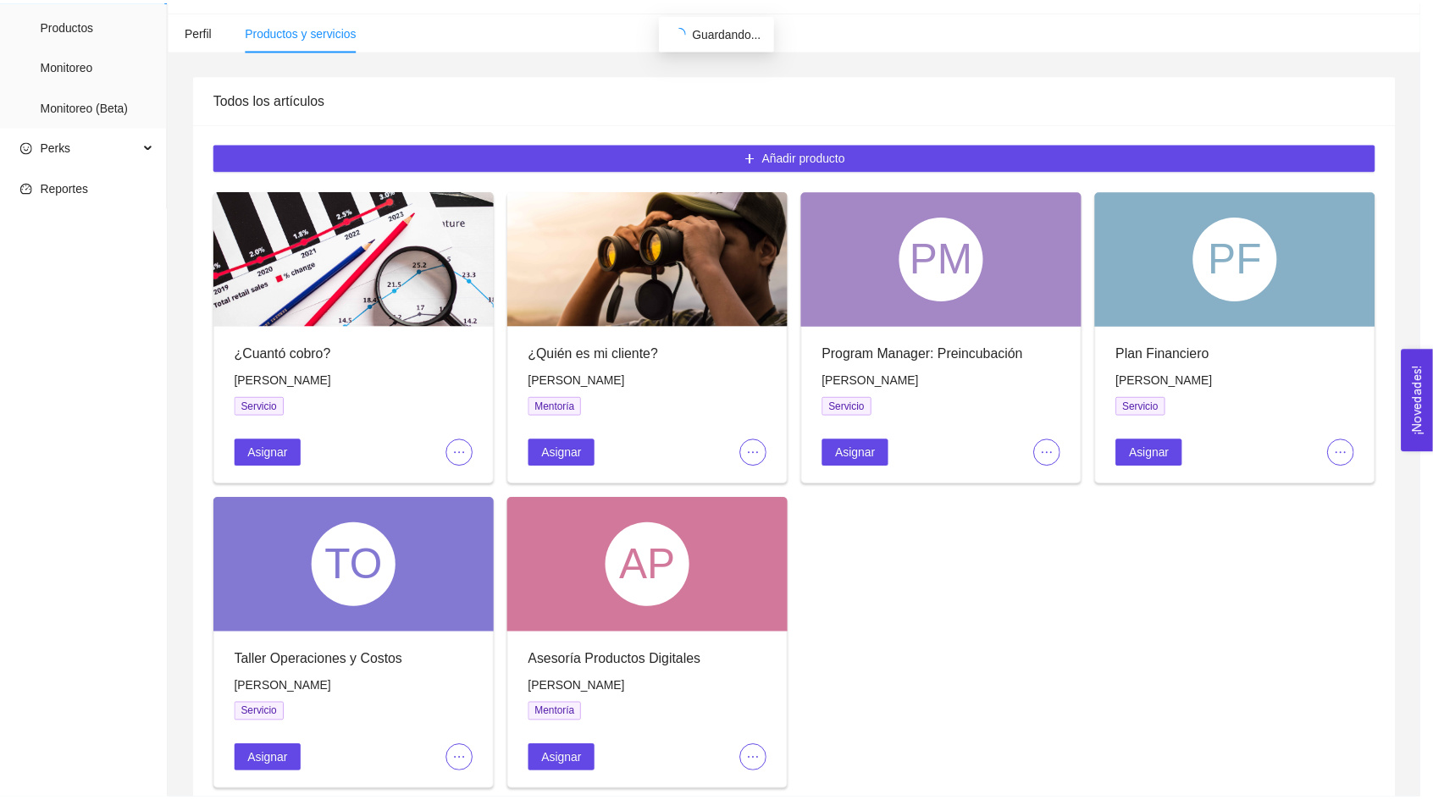
scroll to position [342, 0]
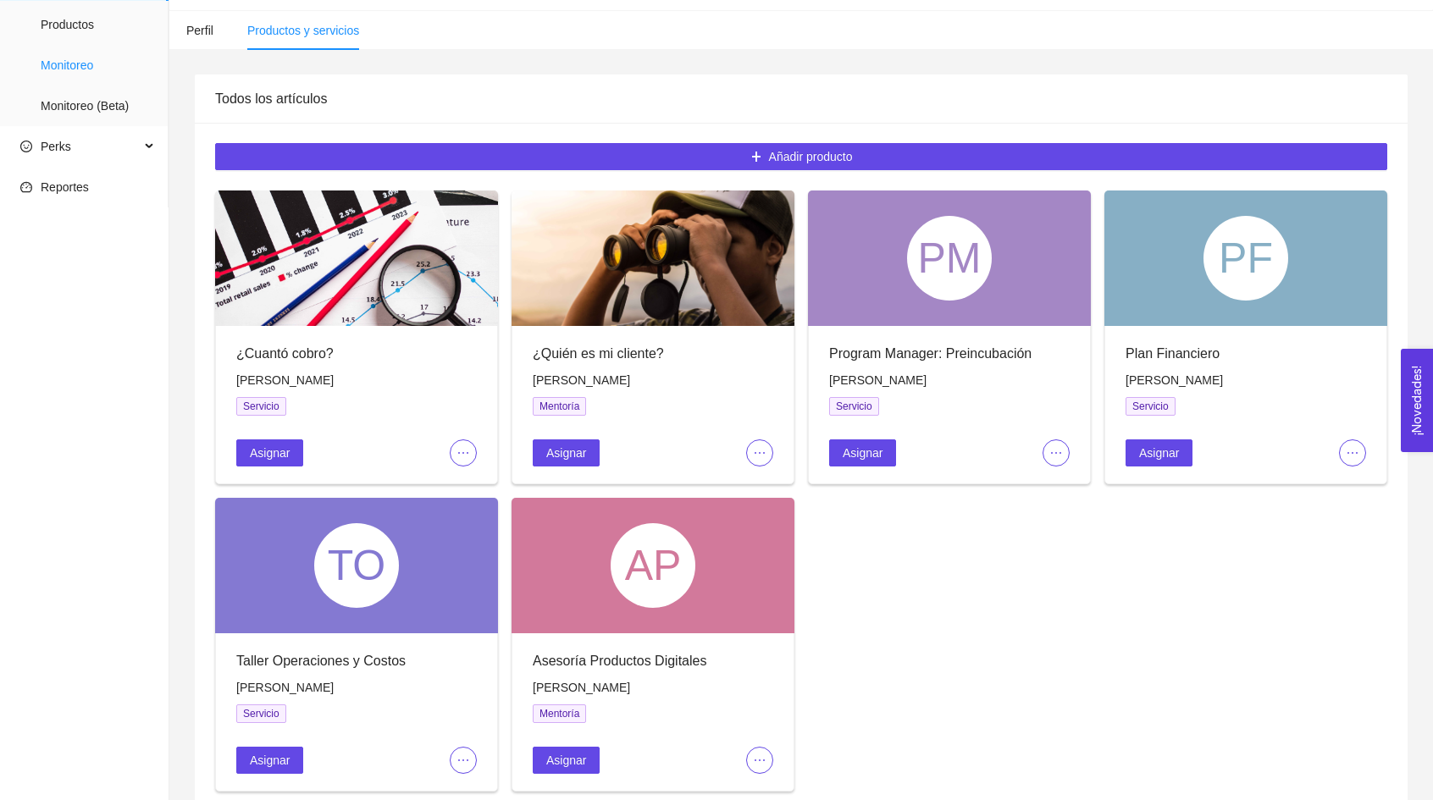
click at [85, 62] on span "Monitoreo" at bounding box center [98, 65] width 114 height 34
